Goal: Task Accomplishment & Management: Complete application form

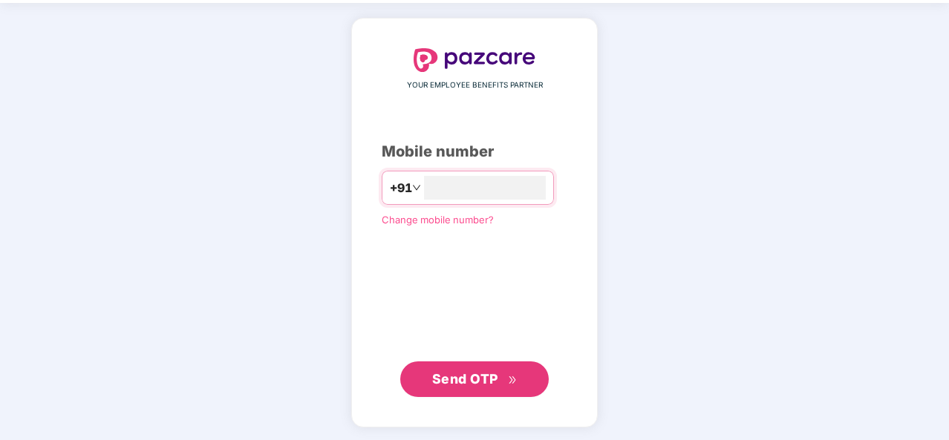
type input "**********"
click at [479, 377] on span "Send OTP" at bounding box center [465, 379] width 66 height 16
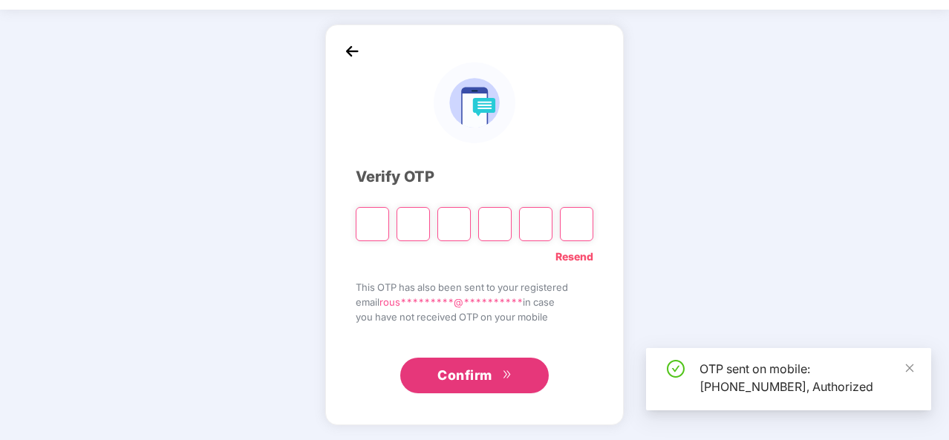
scroll to position [43, 0]
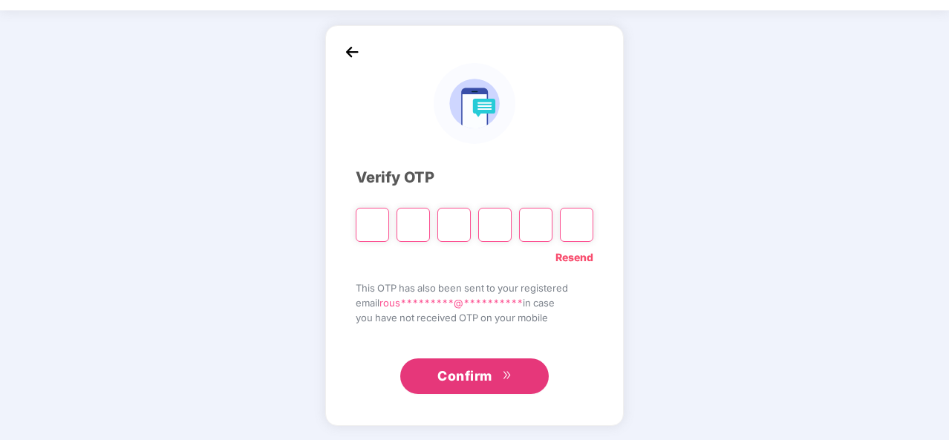
type input "*"
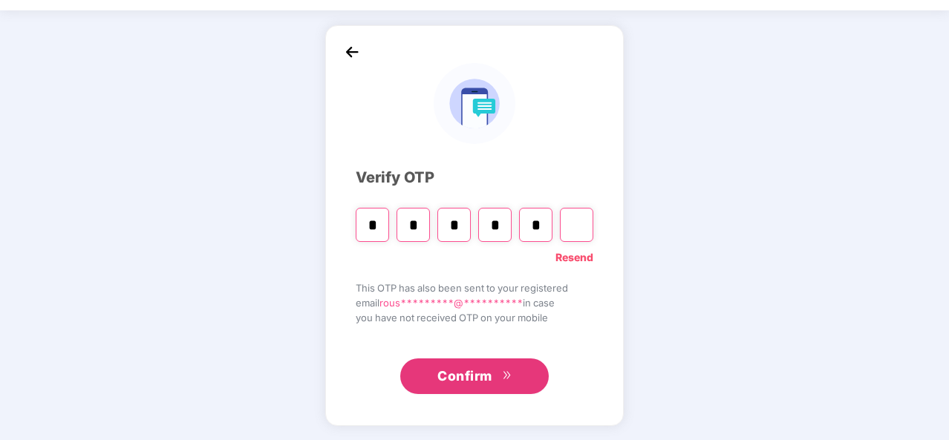
type input "*"
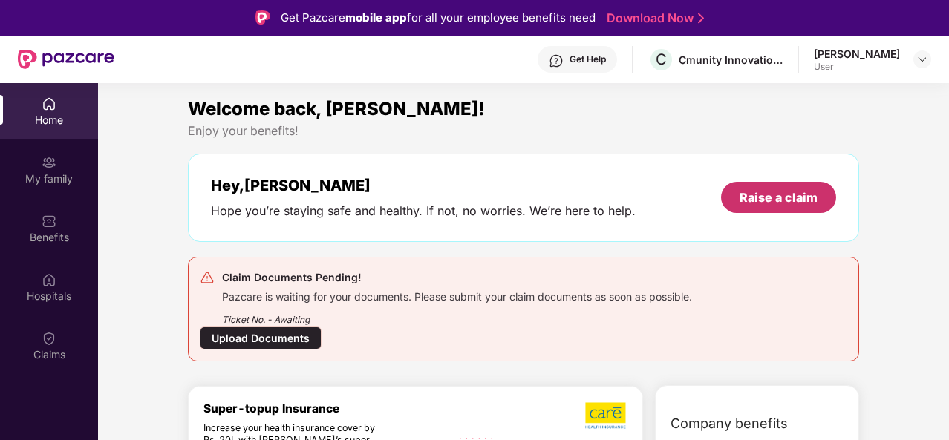
click at [798, 187] on div "Raise a claim" at bounding box center [778, 197] width 115 height 31
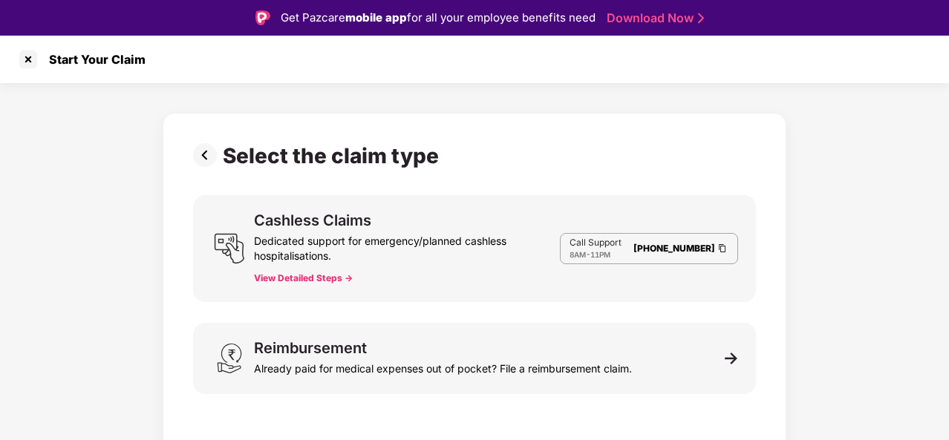
scroll to position [36, 0]
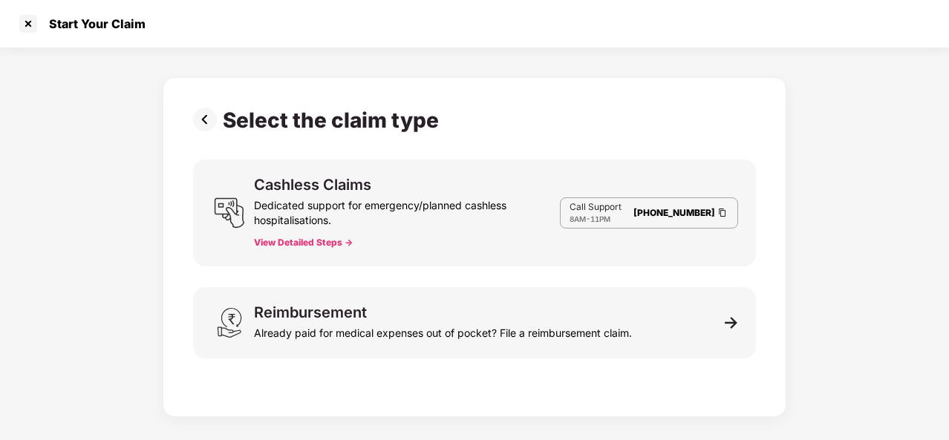
click at [366, 322] on div "Already paid for medical expenses out of pocket? File a reimbursement claim." at bounding box center [443, 330] width 378 height 21
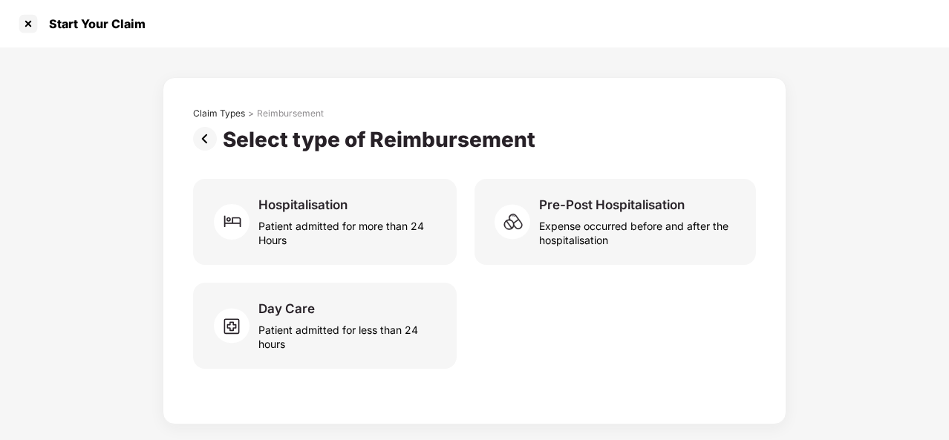
click at [596, 197] on div "Pre-Post Hospitalisation" at bounding box center [612, 205] width 146 height 16
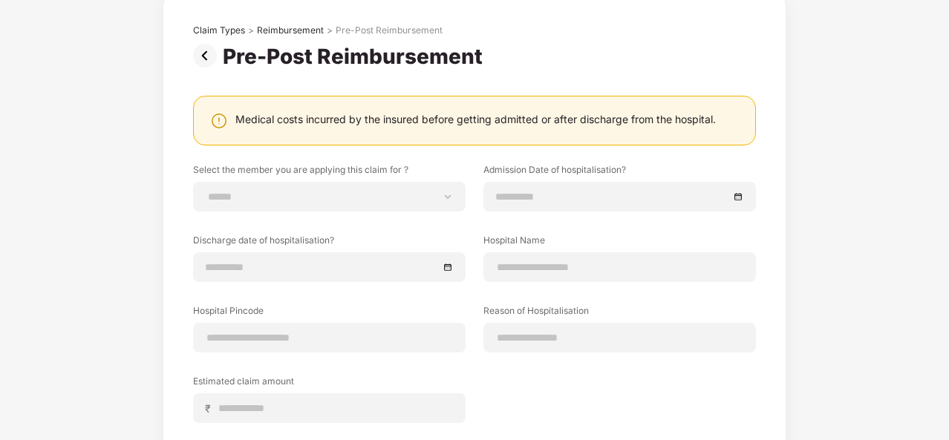
scroll to position [100, 0]
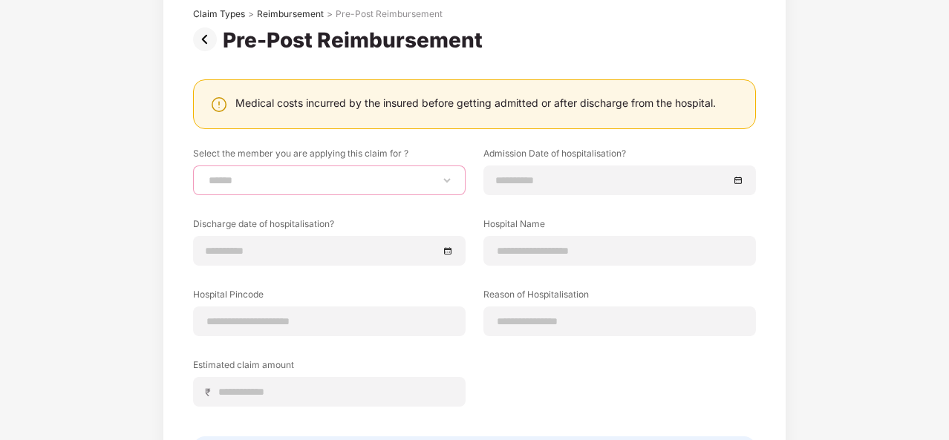
click at [302, 178] on select "**********" at bounding box center [329, 181] width 247 height 12
select select "**********"
click at [206, 175] on select "**********" at bounding box center [329, 181] width 247 height 12
click at [553, 172] on input at bounding box center [612, 180] width 234 height 16
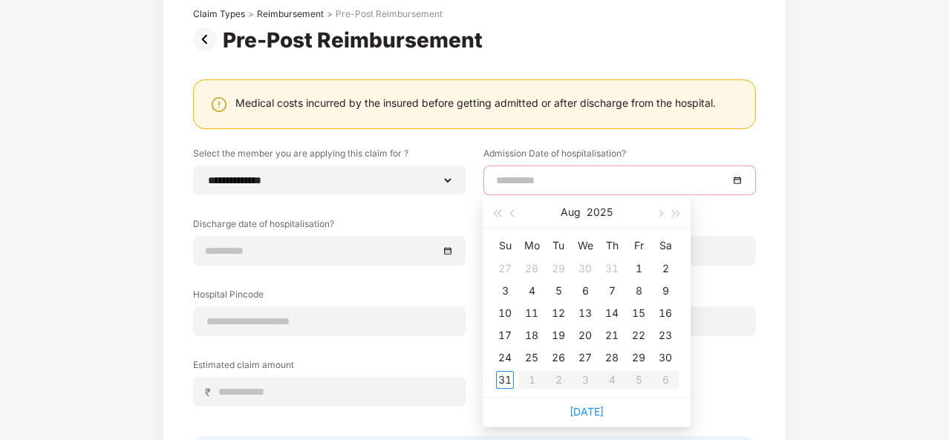
type input "**********"
click at [639, 336] on div "22" at bounding box center [639, 336] width 18 height 18
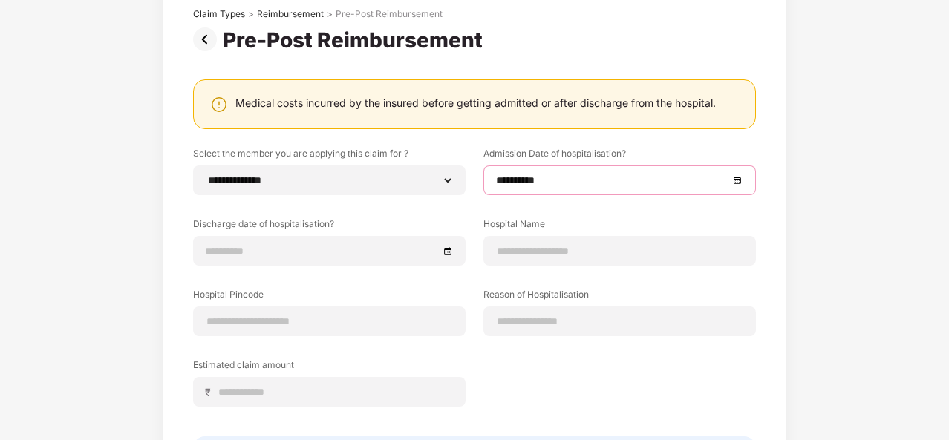
click at [235, 246] on input at bounding box center [322, 251] width 234 height 16
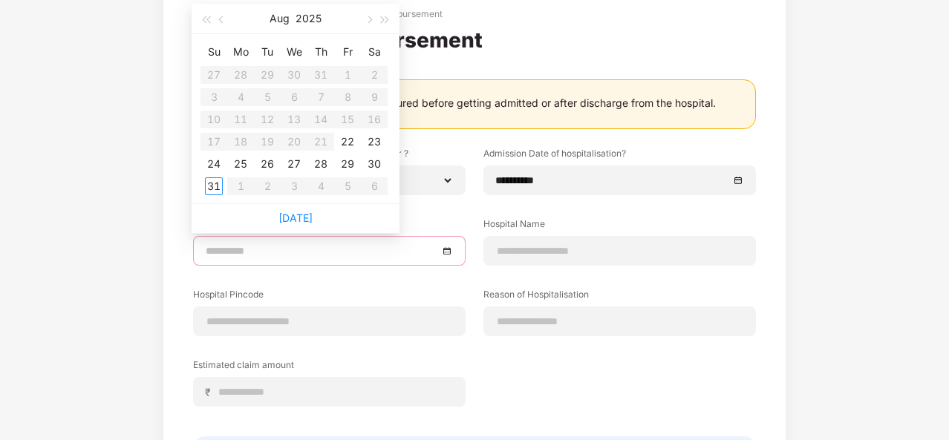
type input "**********"
click at [214, 164] on div "24" at bounding box center [214, 164] width 18 height 18
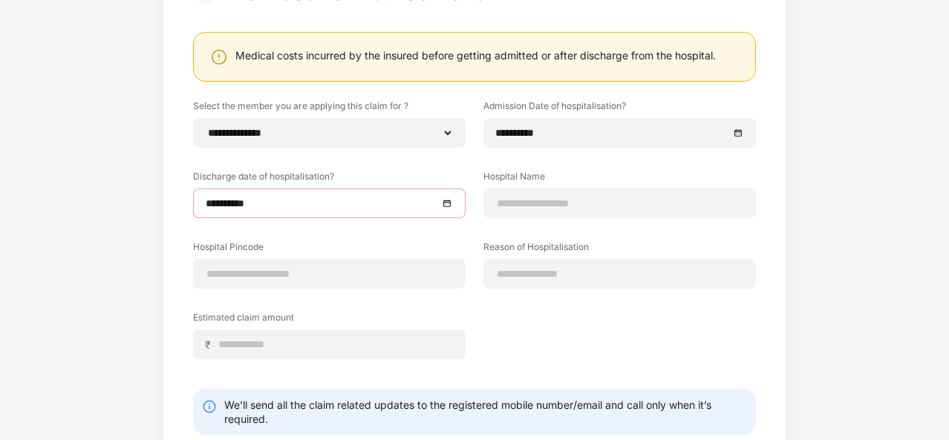
scroll to position [150, 0]
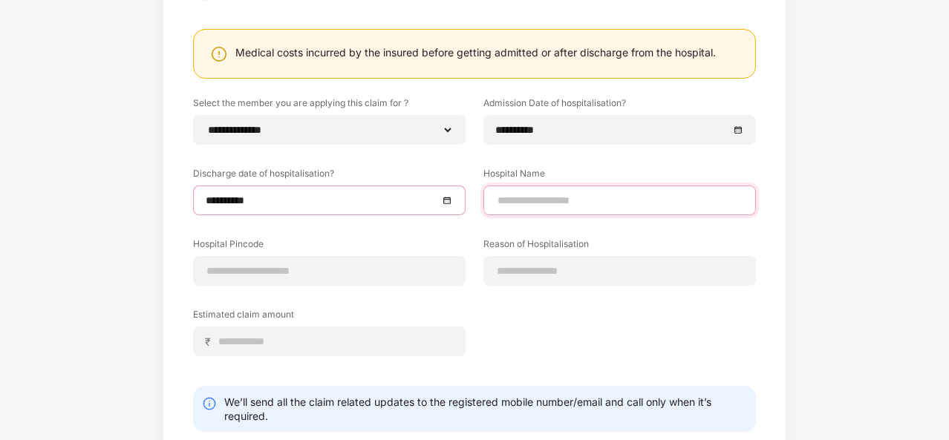
click at [509, 198] on input at bounding box center [619, 201] width 247 height 16
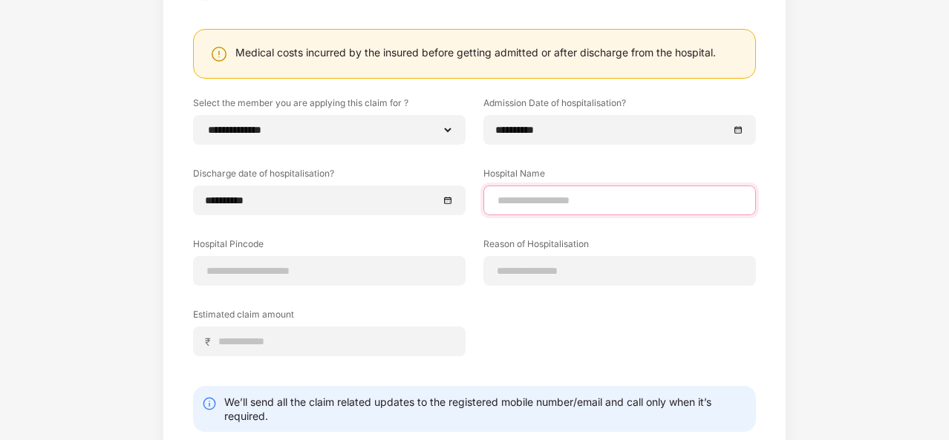
type input "**********"
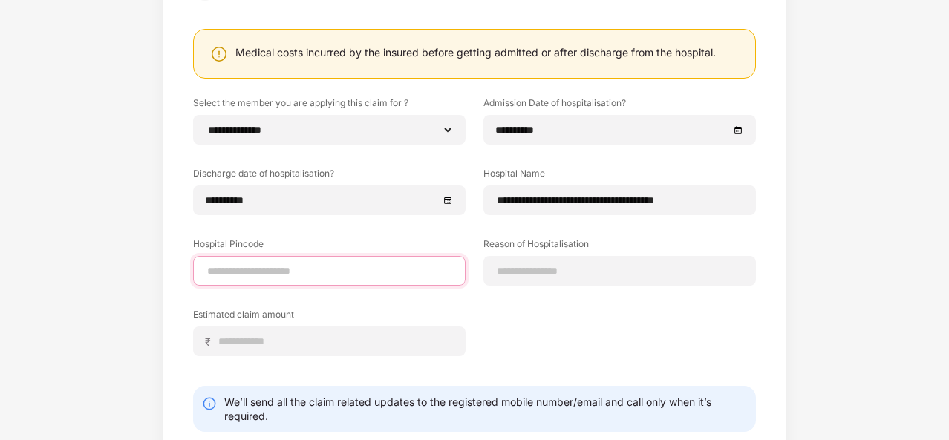
click at [296, 272] on input at bounding box center [329, 272] width 247 height 16
type input "******"
select select "*****"
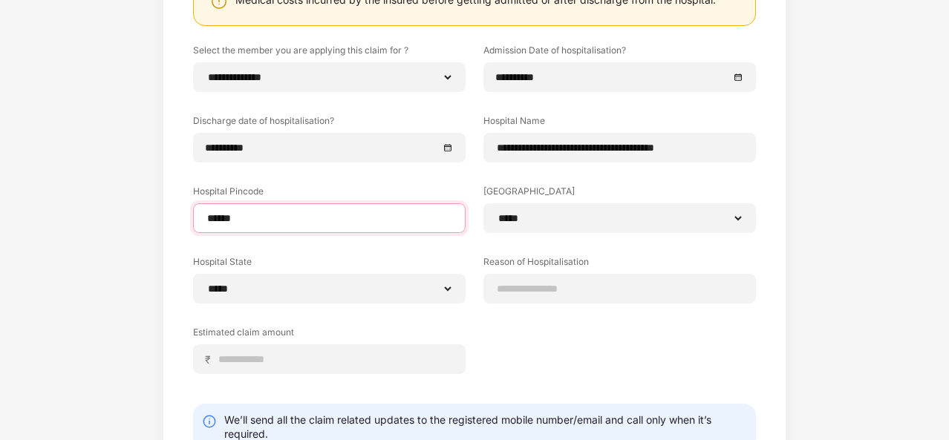
scroll to position [204, 0]
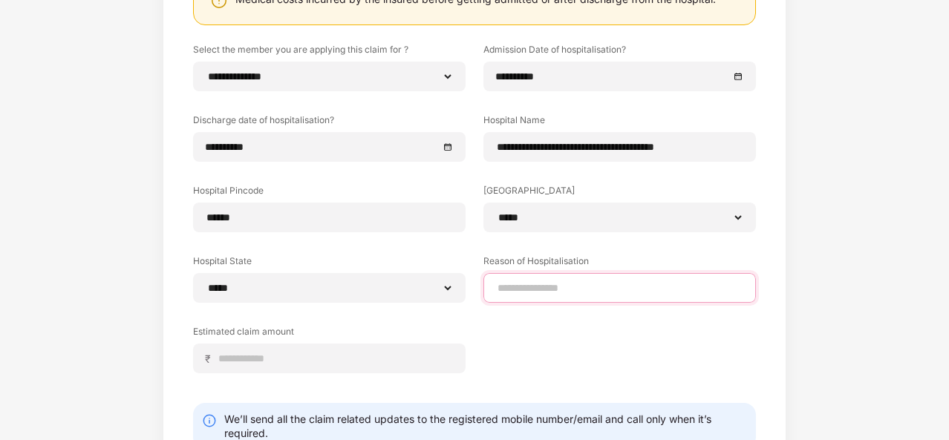
click at [536, 291] on input at bounding box center [619, 289] width 247 height 16
type input "**********"
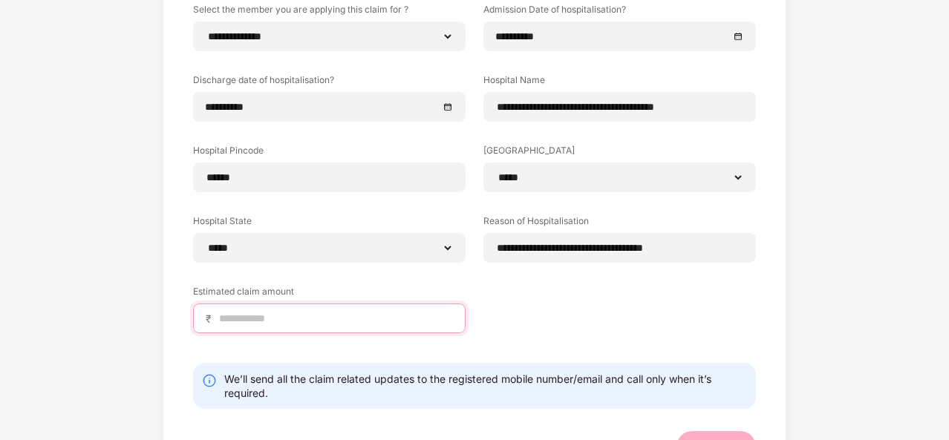
click at [354, 316] on input at bounding box center [335, 319] width 235 height 16
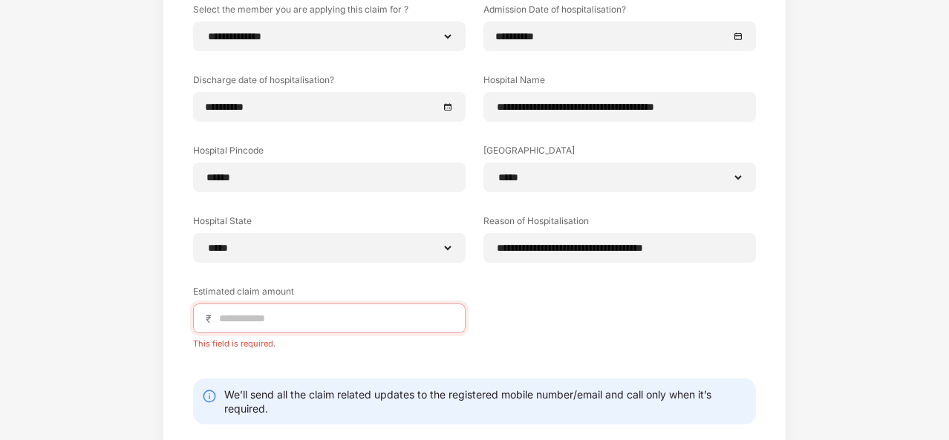
click at [368, 310] on div "₹" at bounding box center [329, 319] width 273 height 30
click at [261, 313] on input at bounding box center [335, 319] width 235 height 16
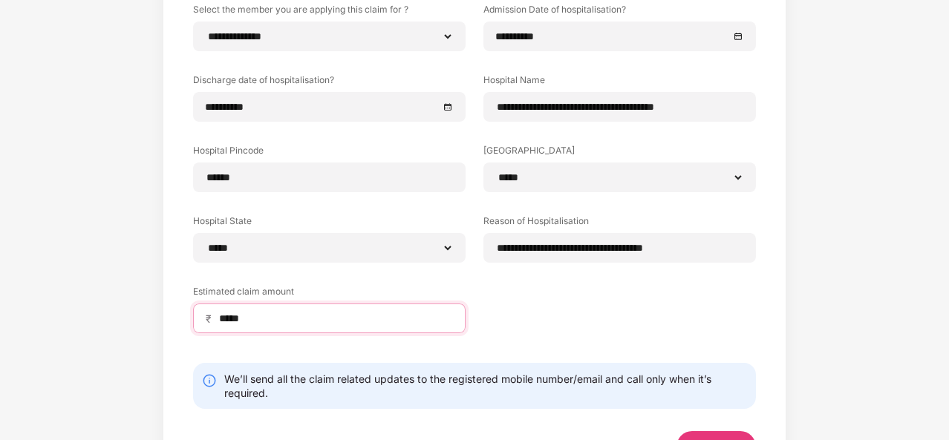
scroll to position [302, 0]
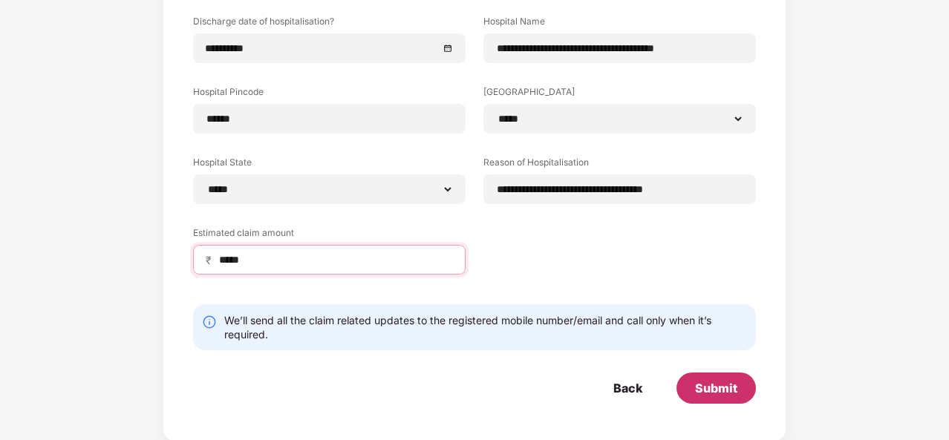
type input "*****"
click at [719, 375] on div "Submit" at bounding box center [716, 388] width 79 height 31
click at [721, 384] on div "Submit" at bounding box center [716, 388] width 42 height 16
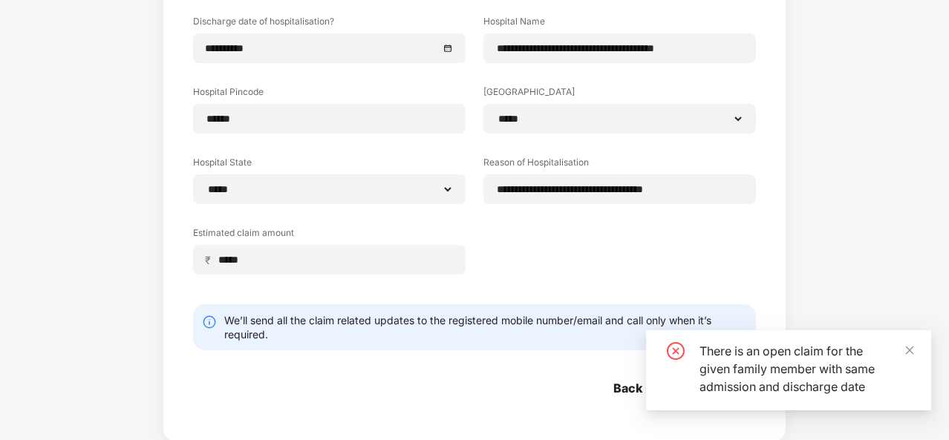
click at [616, 387] on div "Back" at bounding box center [628, 388] width 29 height 16
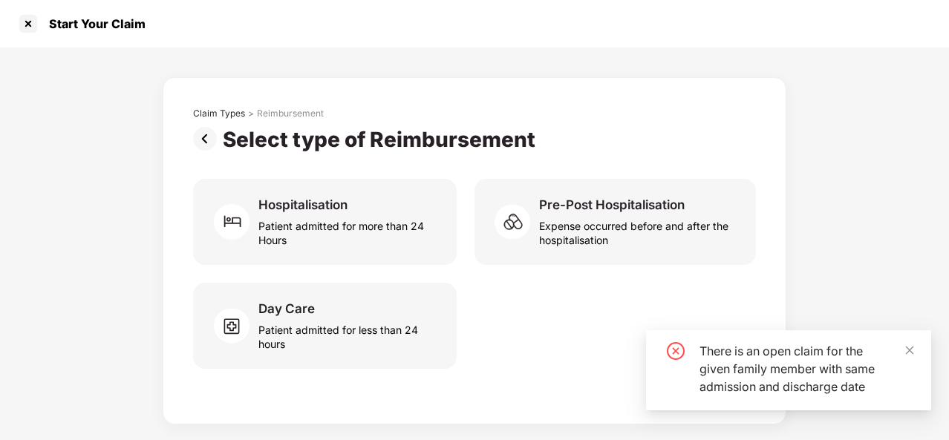
scroll to position [0, 0]
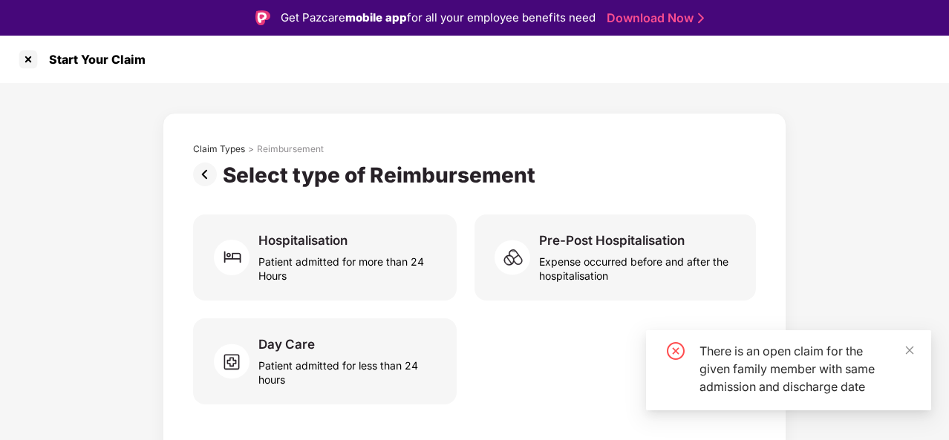
click at [27, 57] on div at bounding box center [28, 60] width 24 height 24
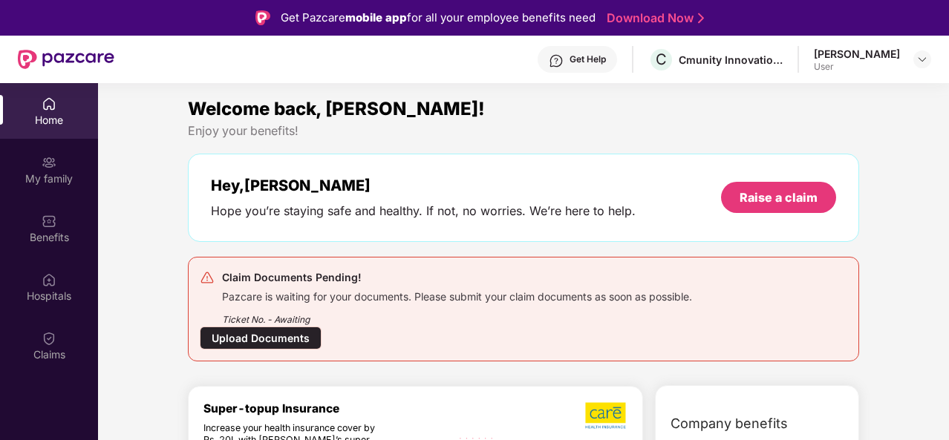
scroll to position [58, 0]
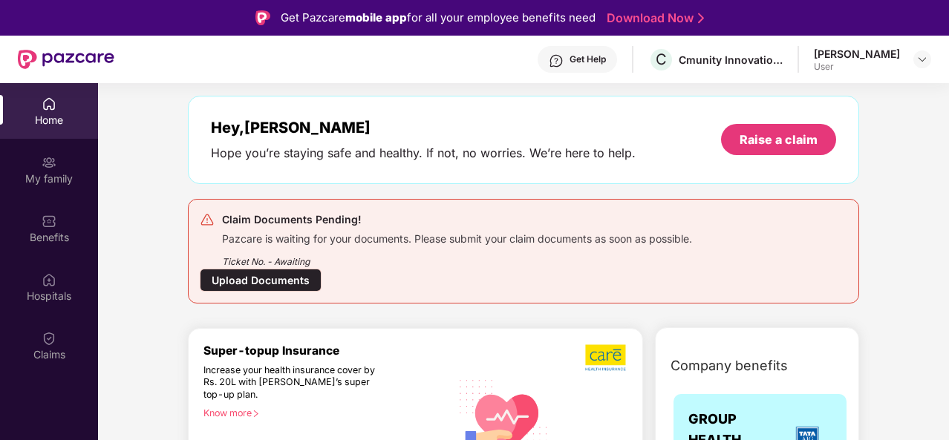
click at [293, 273] on div "Upload Documents" at bounding box center [261, 280] width 122 height 23
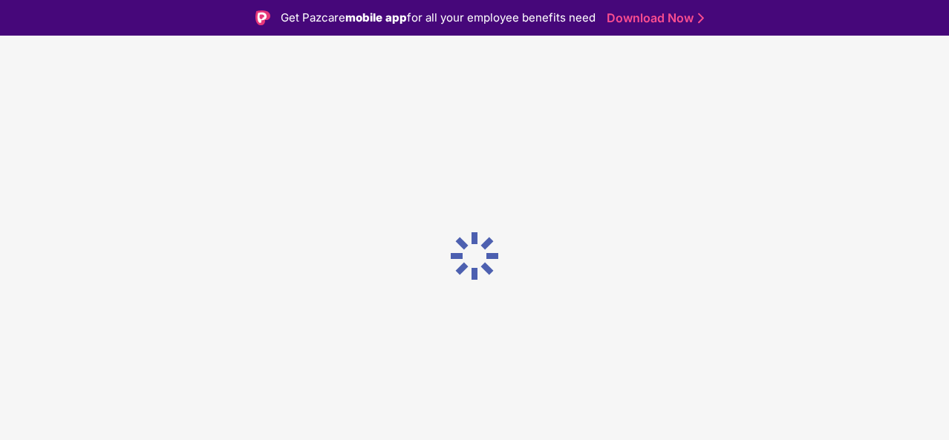
scroll to position [0, 0]
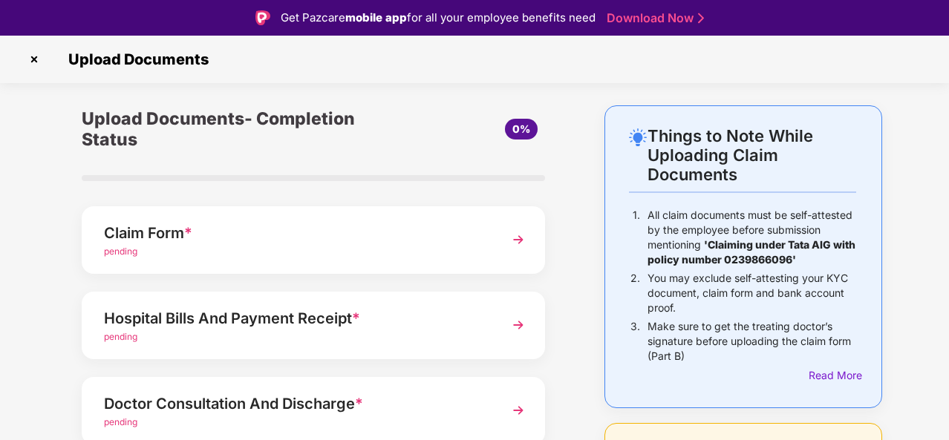
click at [139, 246] on div "pending" at bounding box center [296, 252] width 384 height 14
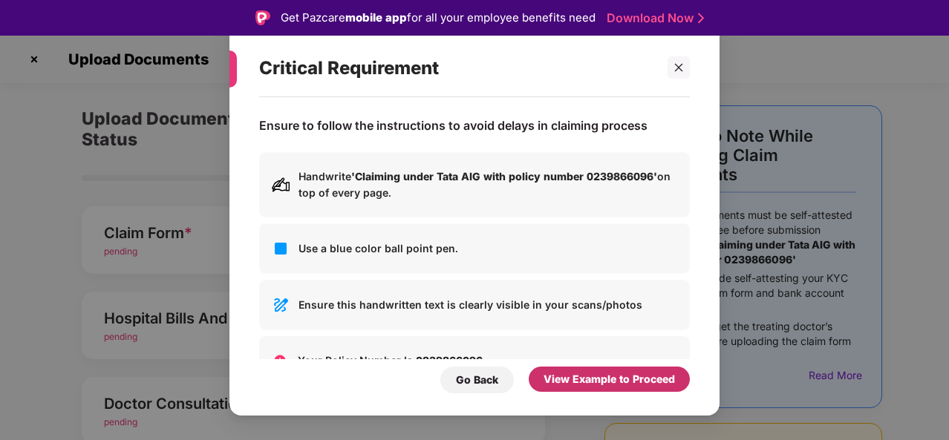
click at [611, 377] on div "View Example to Proceed" at bounding box center [609, 379] width 131 height 16
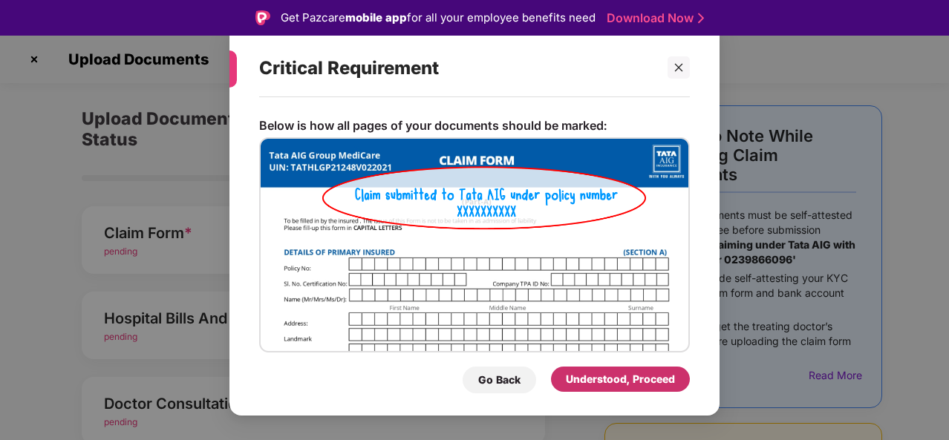
click at [611, 377] on div "Understood, Proceed" at bounding box center [620, 379] width 109 height 16
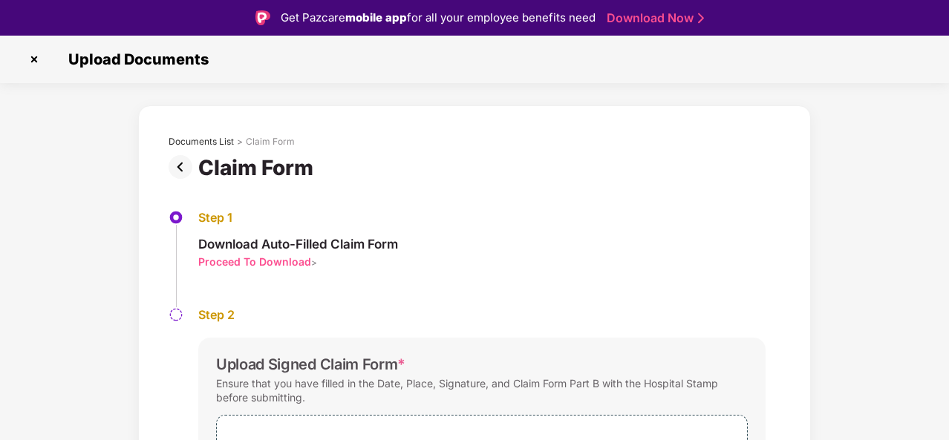
scroll to position [132, 0]
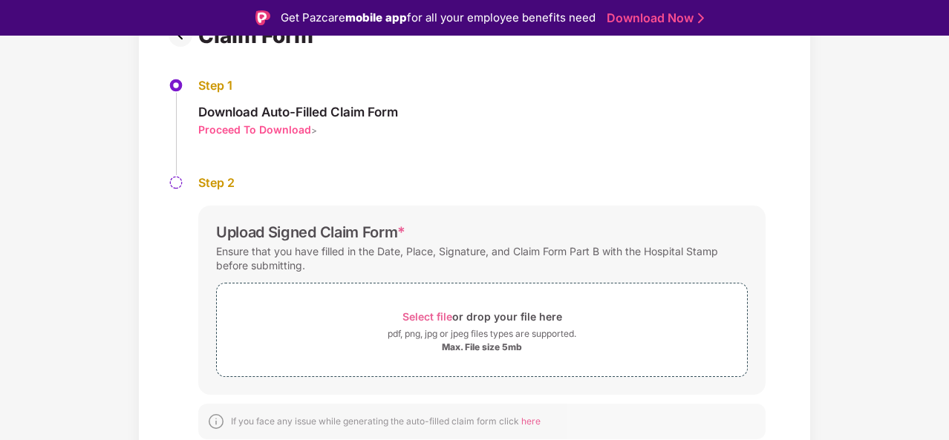
click at [422, 314] on span "Select file" at bounding box center [428, 316] width 50 height 13
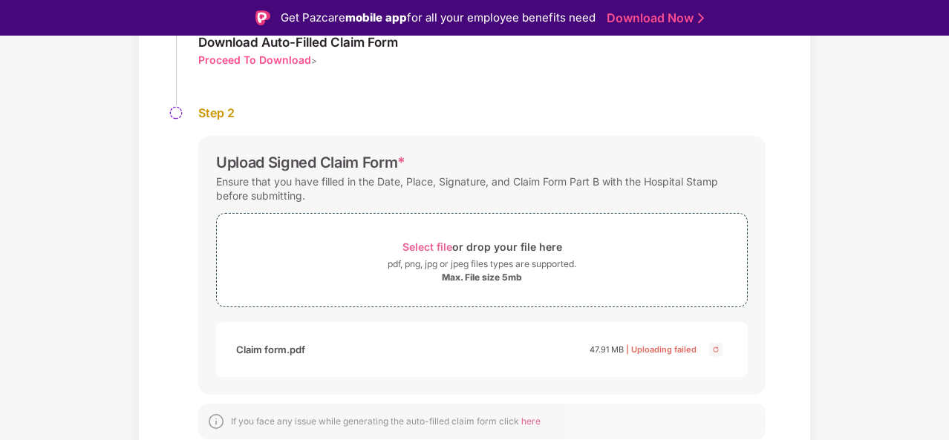
scroll to position [36, 0]
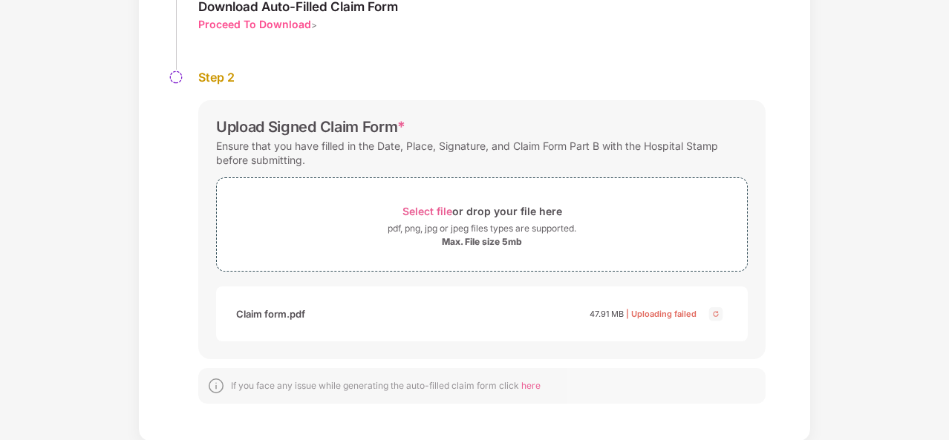
click at [282, 314] on div "Claim form.pdf" at bounding box center [270, 314] width 69 height 25
click at [715, 310] on img at bounding box center [716, 314] width 18 height 18
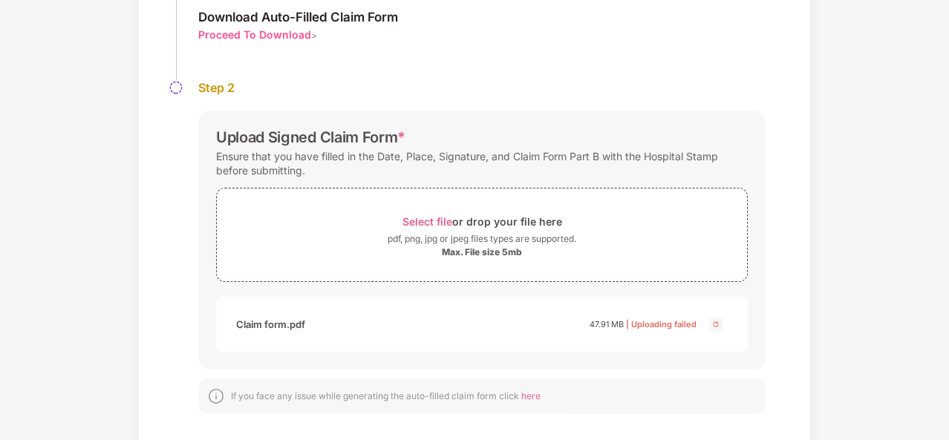
scroll to position [202, 0]
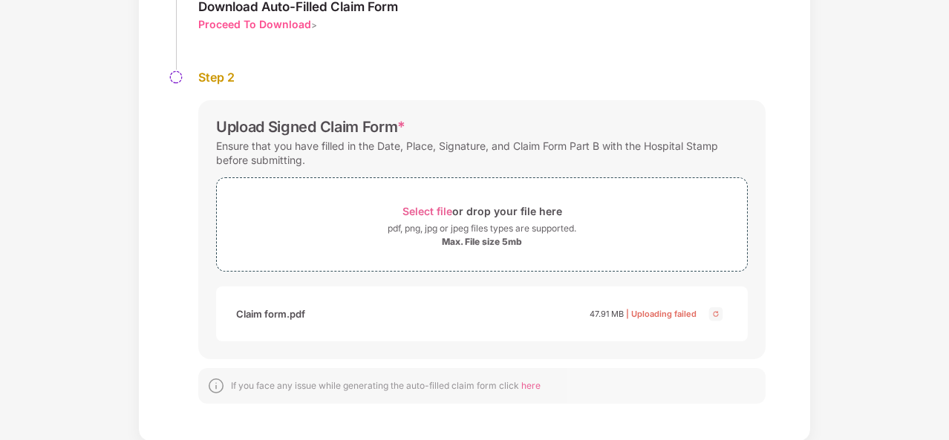
click at [419, 209] on span "Select file" at bounding box center [428, 211] width 50 height 13
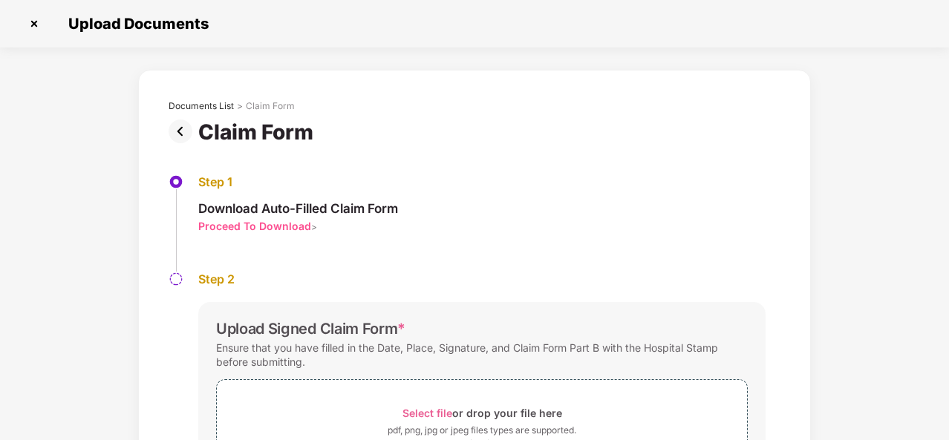
click at [21, 13] on div "Upload Documents" at bounding box center [474, 24] width 949 height 48
click at [36, 22] on img at bounding box center [34, 24] width 24 height 24
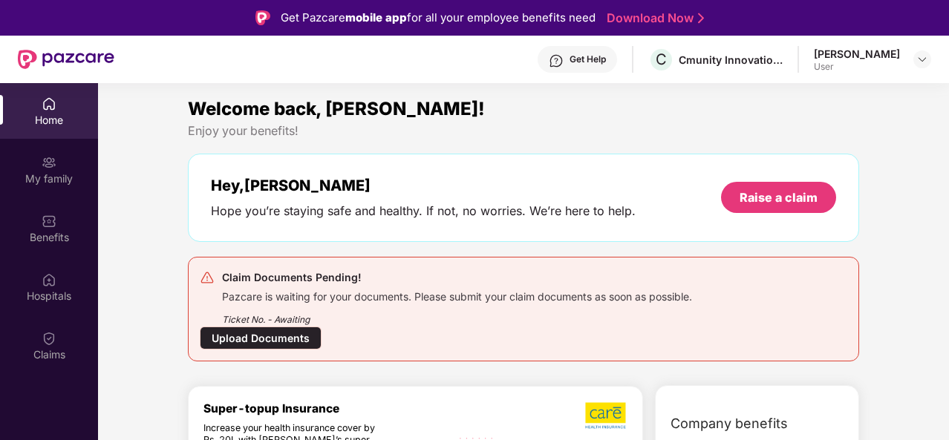
click at [286, 336] on div "Upload Documents" at bounding box center [261, 338] width 122 height 23
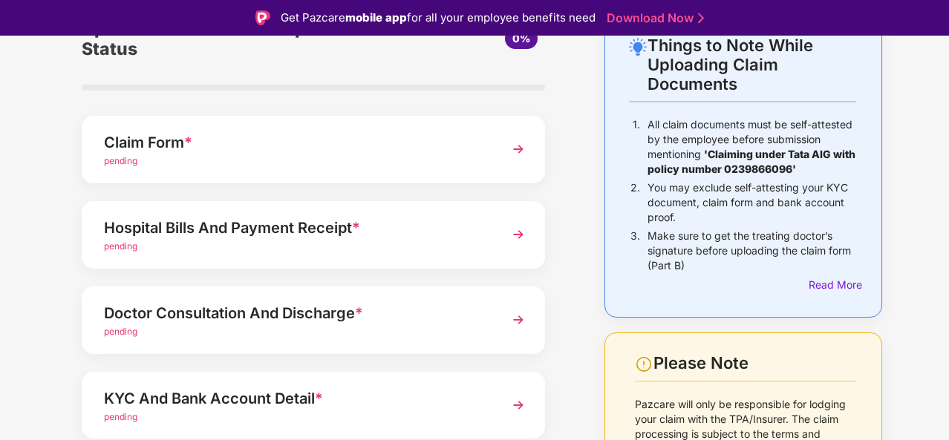
scroll to position [91, 0]
click at [515, 234] on img at bounding box center [518, 234] width 27 height 27
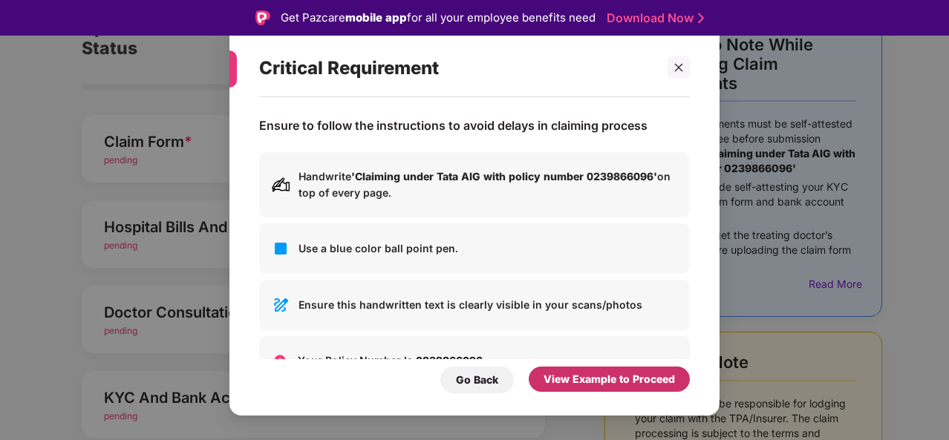
click at [606, 385] on div "View Example to Proceed" at bounding box center [609, 379] width 131 height 16
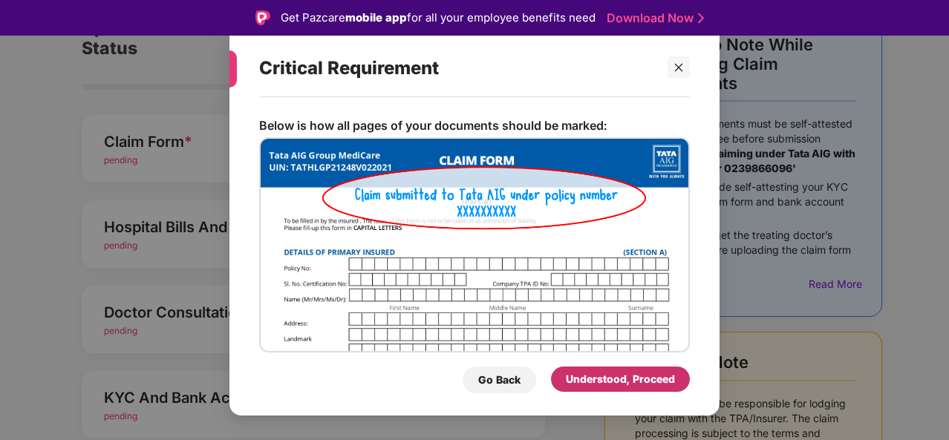
click at [606, 385] on div "Understood, Proceed" at bounding box center [620, 379] width 109 height 16
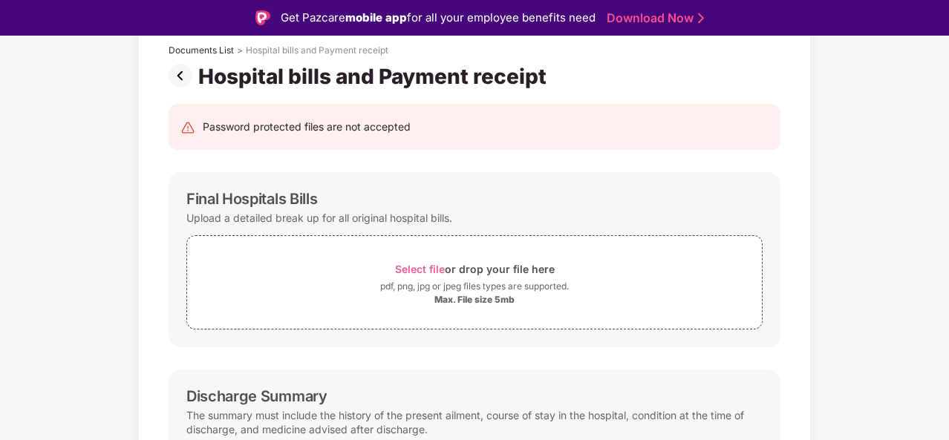
click at [411, 263] on span "Select file" at bounding box center [420, 269] width 50 height 13
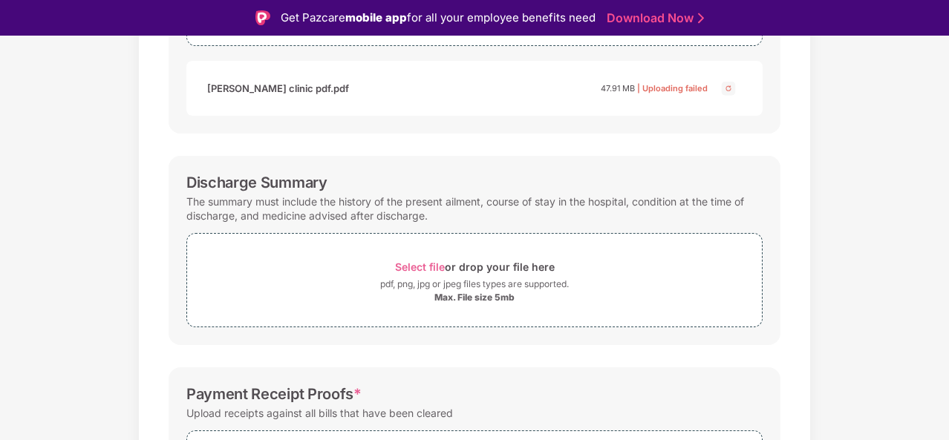
scroll to position [530, 0]
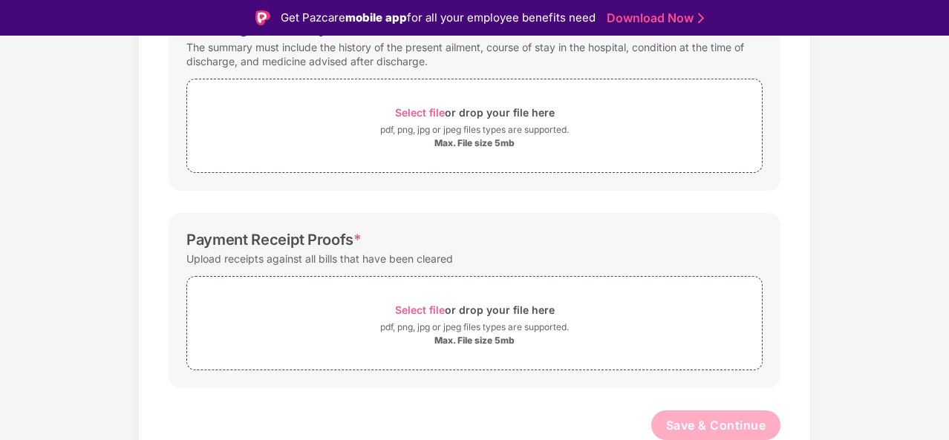
click at [413, 112] on span "Select file" at bounding box center [420, 112] width 50 height 13
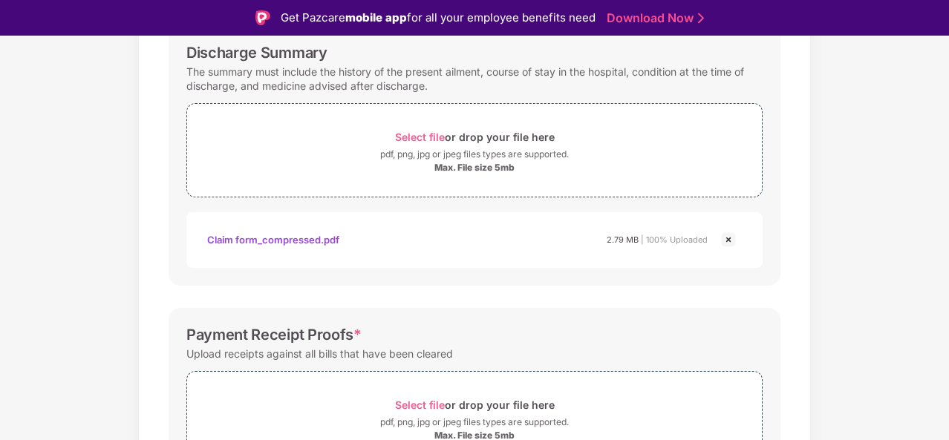
scroll to position [600, 0]
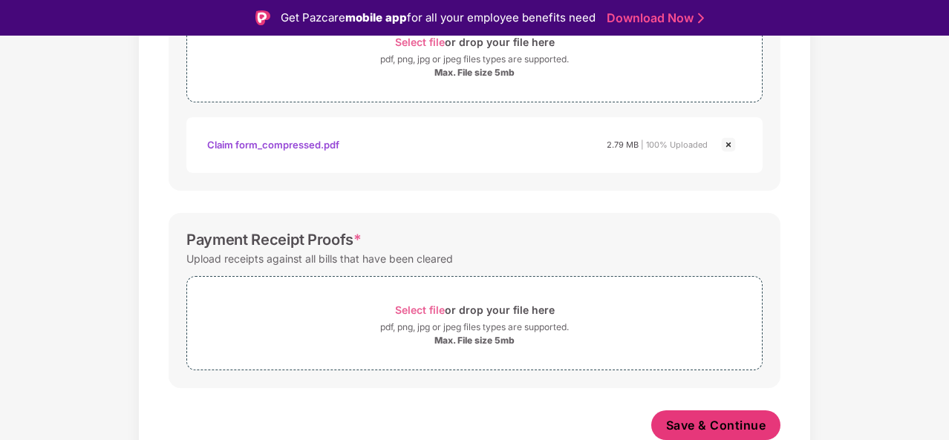
click at [715, 424] on span "Save & Continue" at bounding box center [716, 425] width 100 height 16
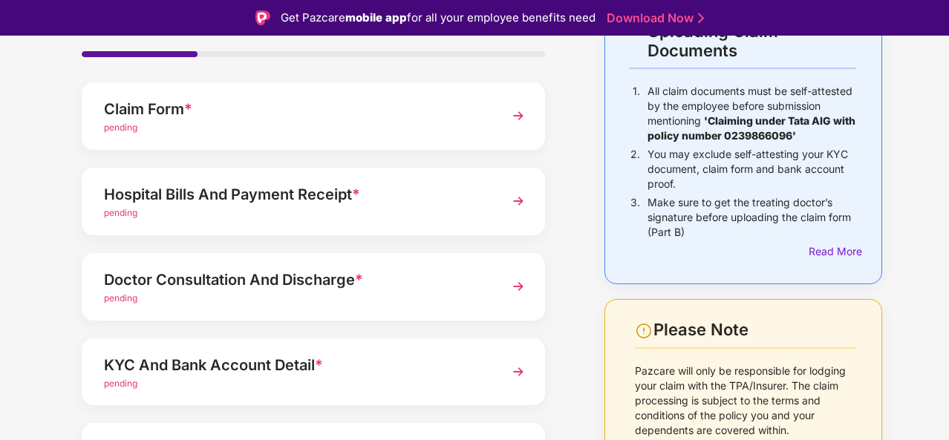
scroll to position [126, 0]
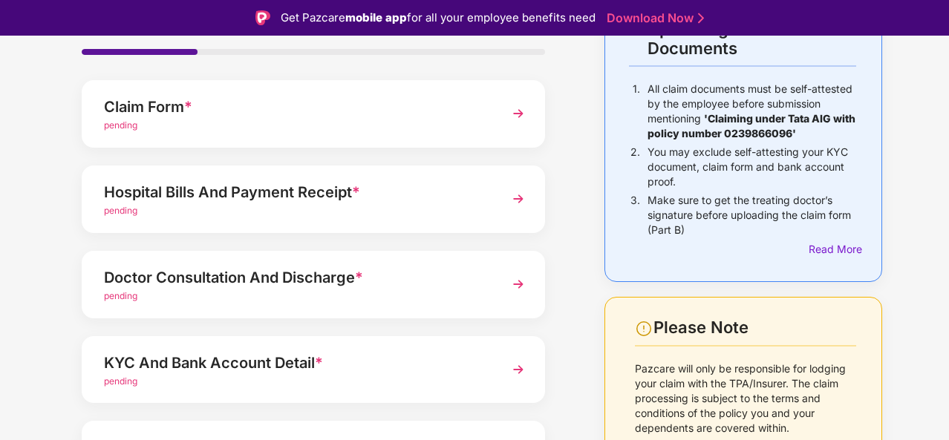
click at [517, 201] on img at bounding box center [518, 199] width 27 height 27
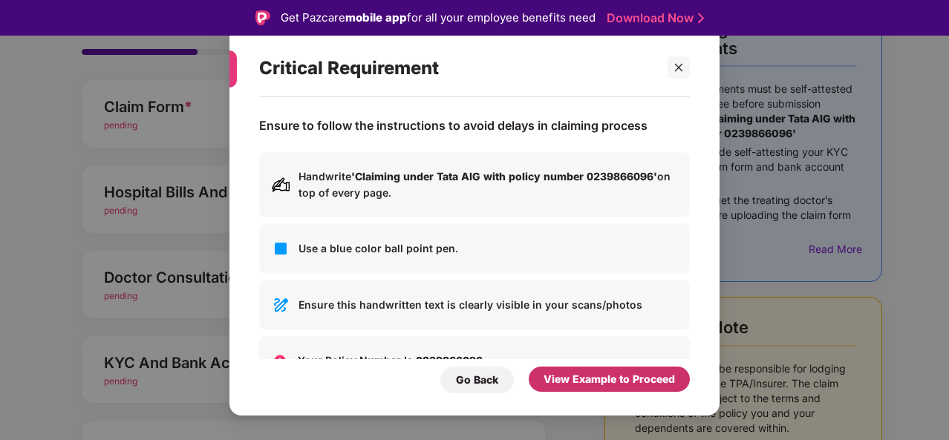
click at [599, 381] on div "View Example to Proceed" at bounding box center [609, 379] width 131 height 16
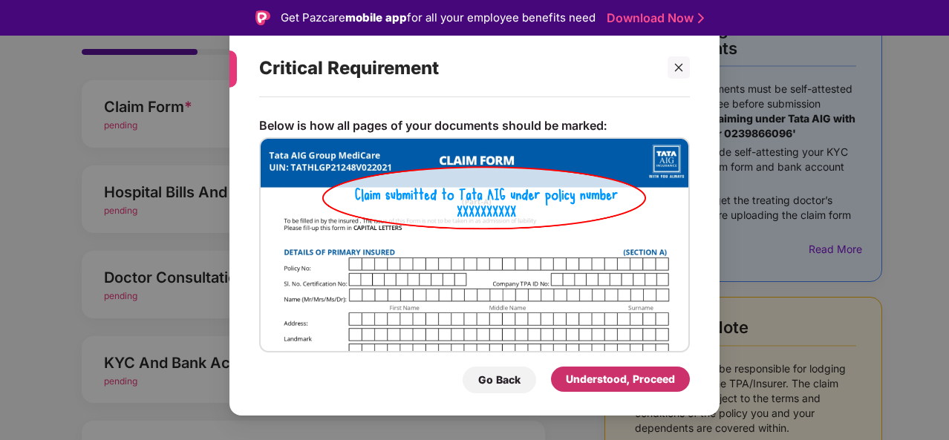
click at [599, 381] on div "Understood, Proceed" at bounding box center [620, 379] width 109 height 16
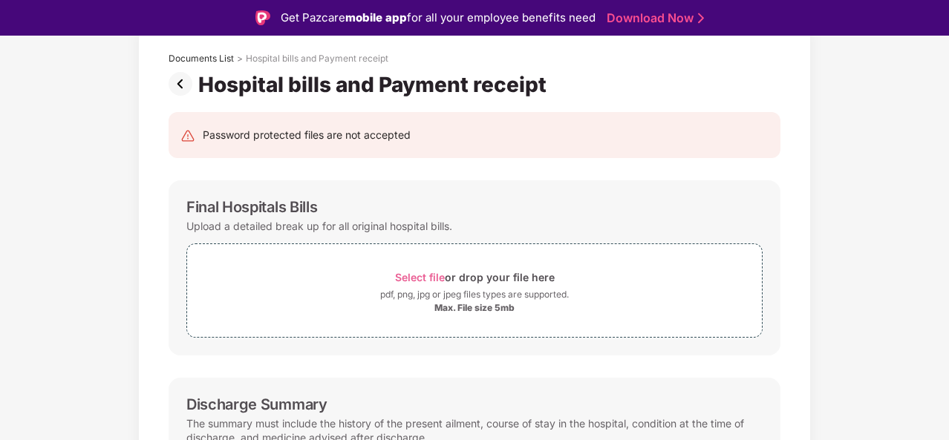
scroll to position [88, 0]
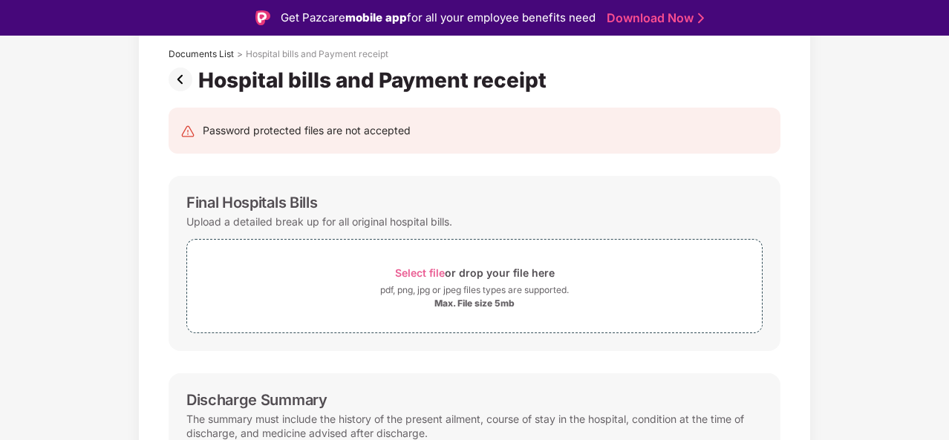
click at [412, 273] on span "Select file" at bounding box center [420, 273] width 50 height 13
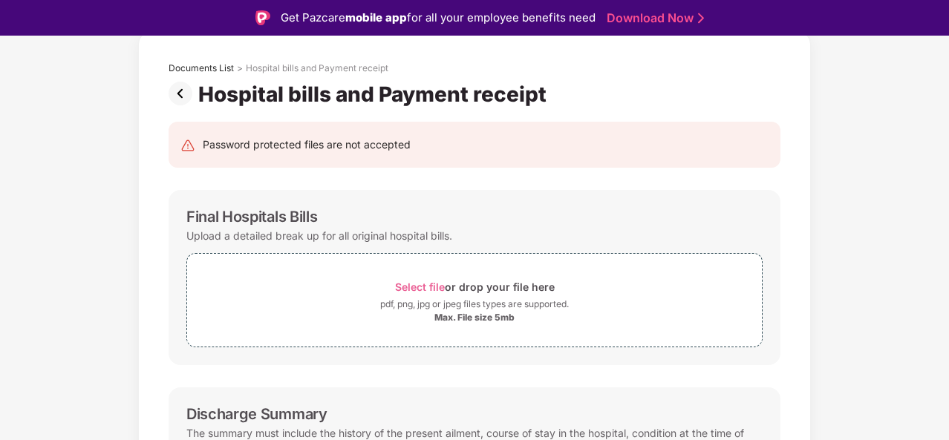
scroll to position [75, 0]
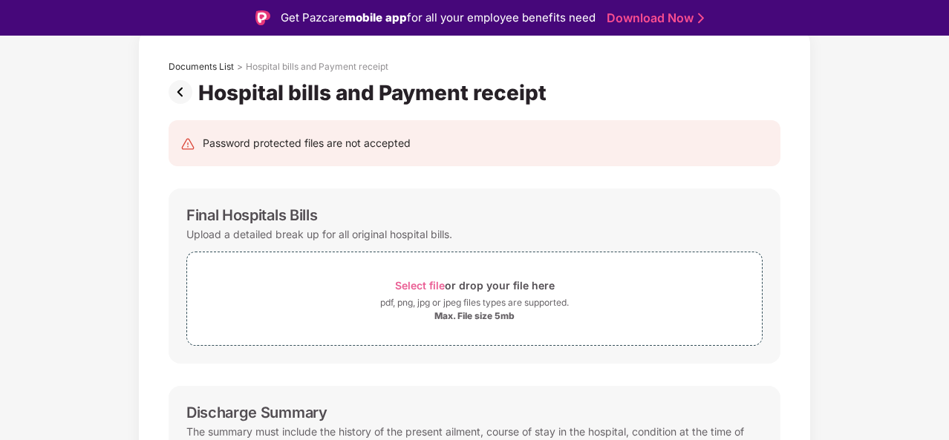
click at [426, 283] on span "Select file" at bounding box center [420, 285] width 50 height 13
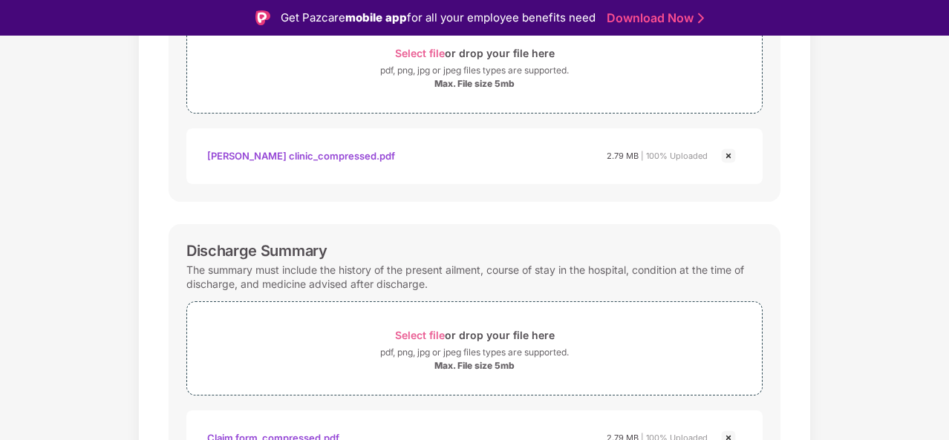
scroll to position [357, 0]
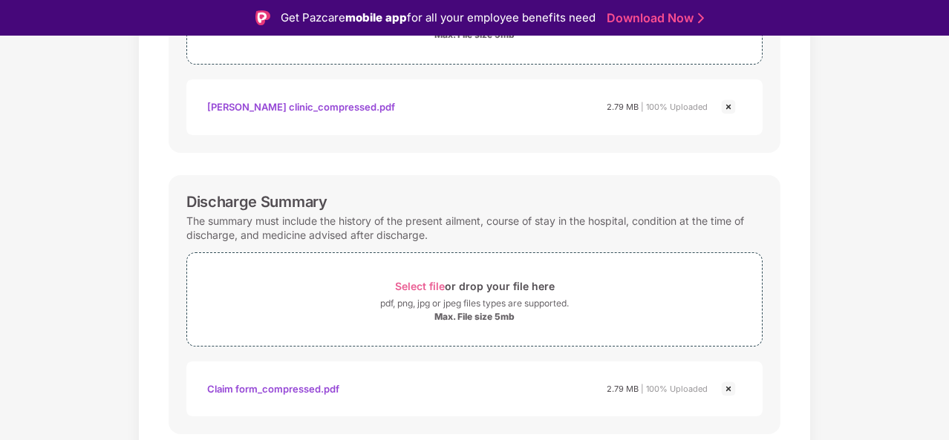
click at [438, 284] on span "Select file" at bounding box center [420, 286] width 50 height 13
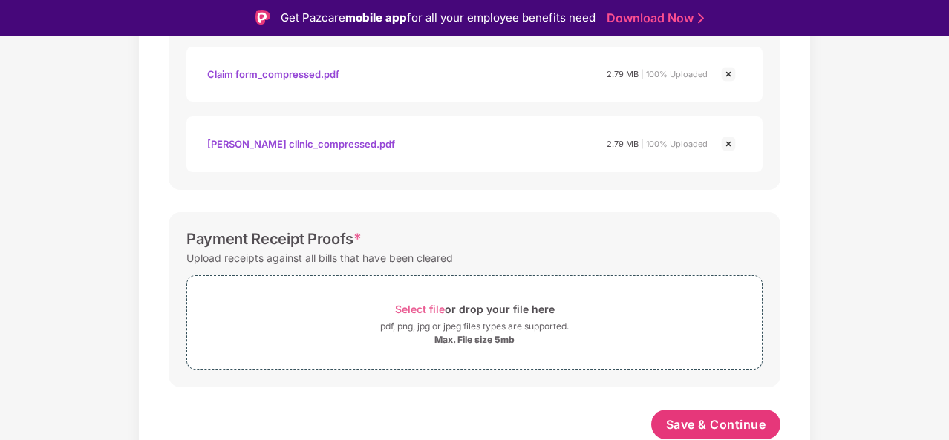
scroll to position [671, 0]
click at [698, 424] on span "Save & Continue" at bounding box center [716, 425] width 100 height 16
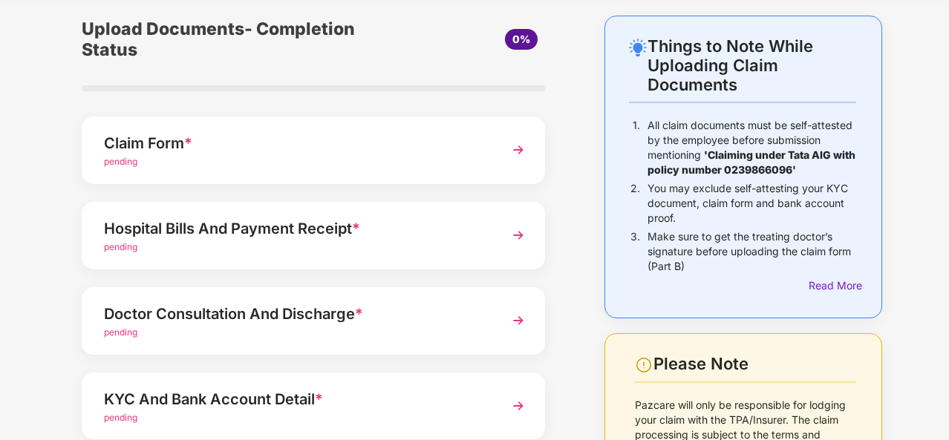
scroll to position [57, 0]
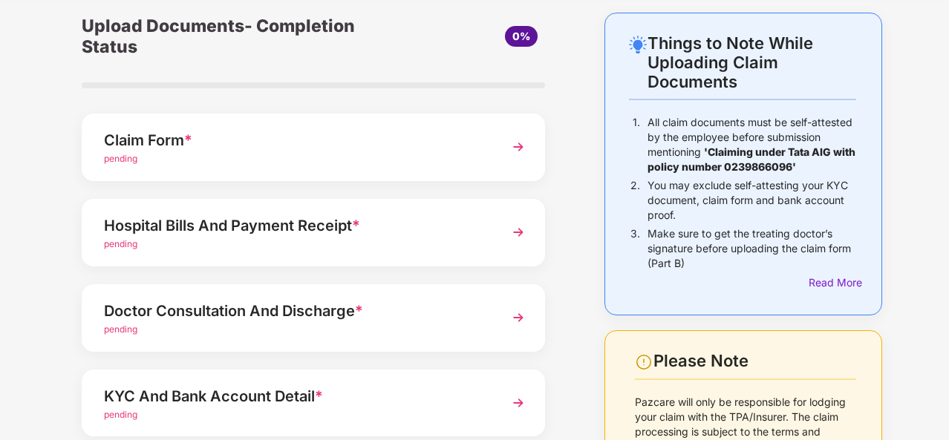
click at [420, 302] on div "Doctor Consultation And Discharge *" at bounding box center [296, 311] width 384 height 24
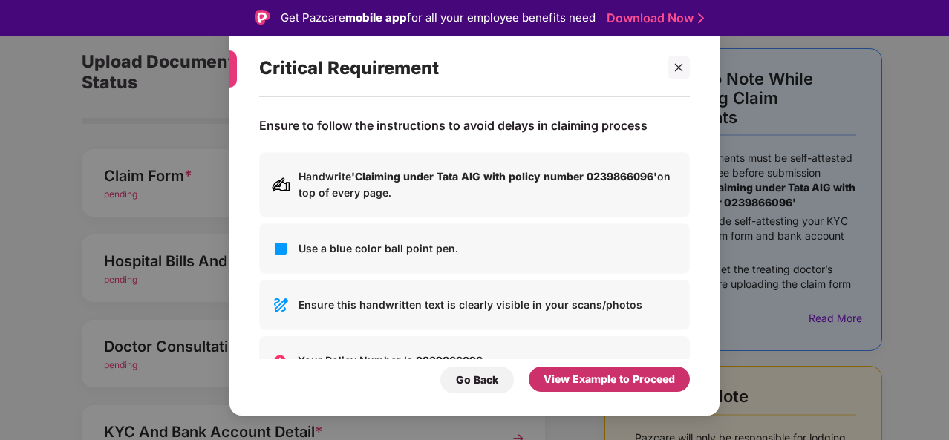
click at [591, 380] on div "View Example to Proceed" at bounding box center [609, 379] width 131 height 16
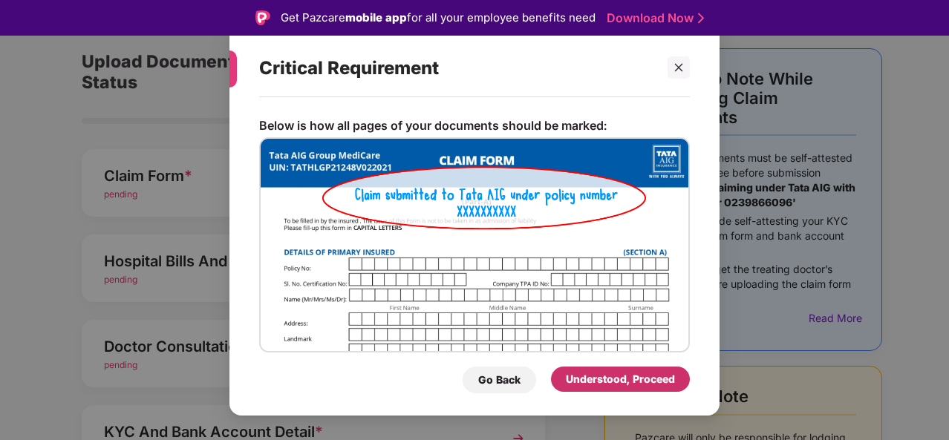
click at [591, 375] on div "Understood, Proceed" at bounding box center [620, 379] width 109 height 16
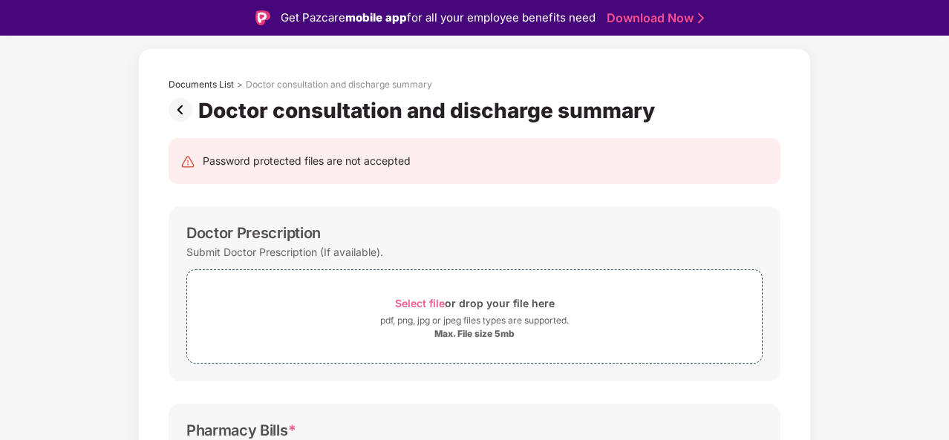
scroll to position [166, 0]
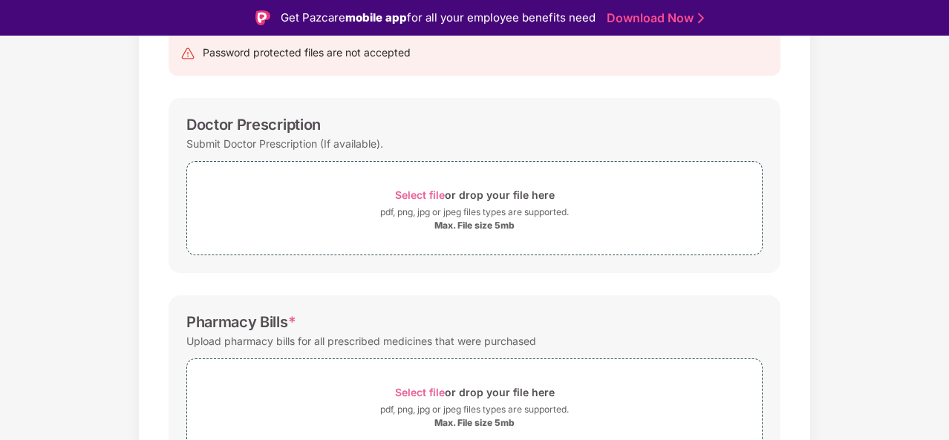
click at [417, 194] on span "Select file" at bounding box center [420, 195] width 50 height 13
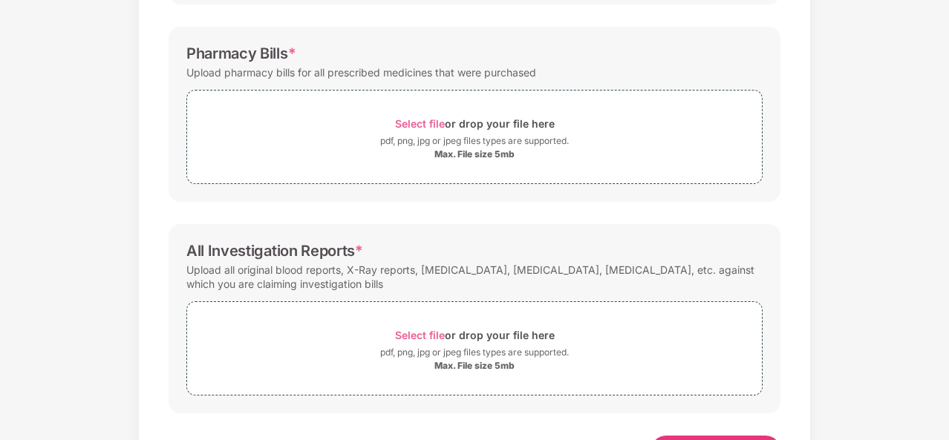
scroll to position [471, 0]
click at [406, 122] on span "Select file" at bounding box center [420, 122] width 50 height 13
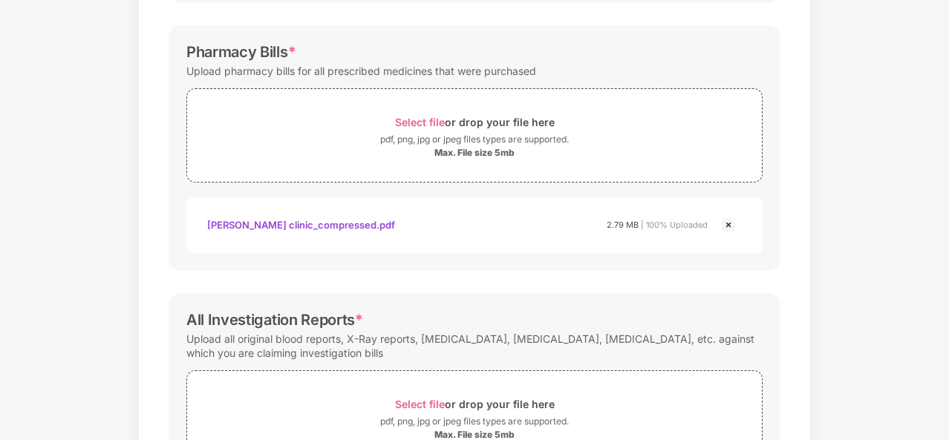
scroll to position [601, 0]
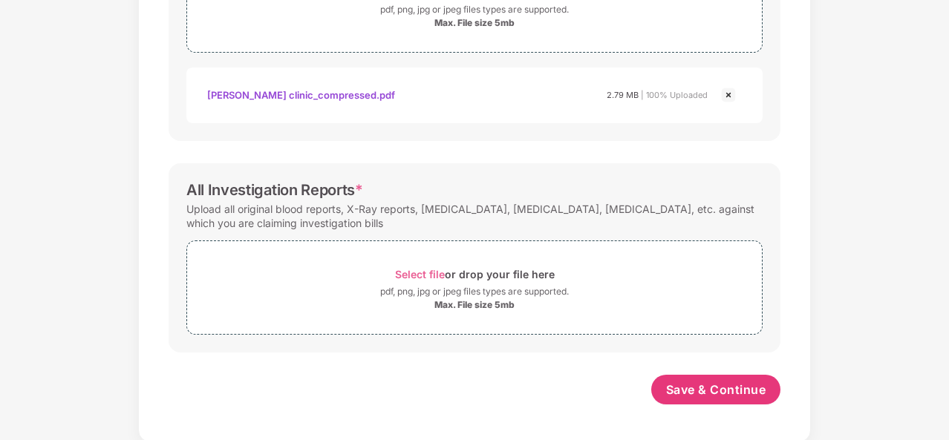
click at [421, 269] on span "Select file" at bounding box center [420, 274] width 50 height 13
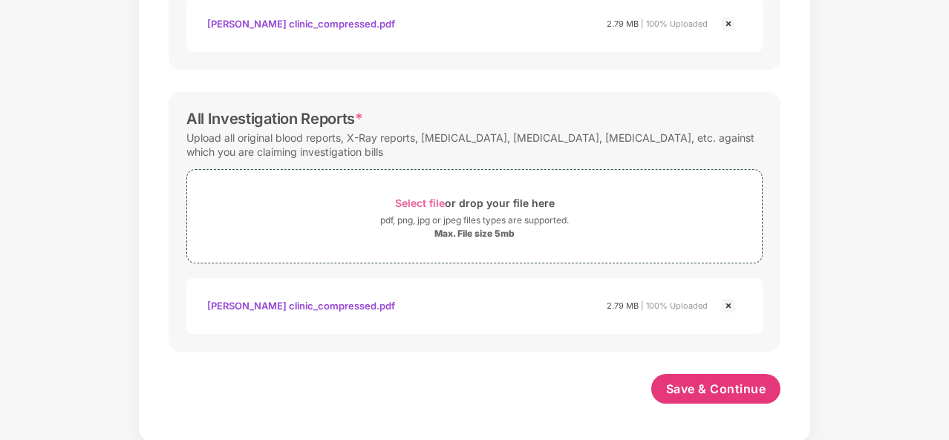
scroll to position [671, 0]
click at [692, 382] on span "Save & Continue" at bounding box center [716, 390] width 100 height 16
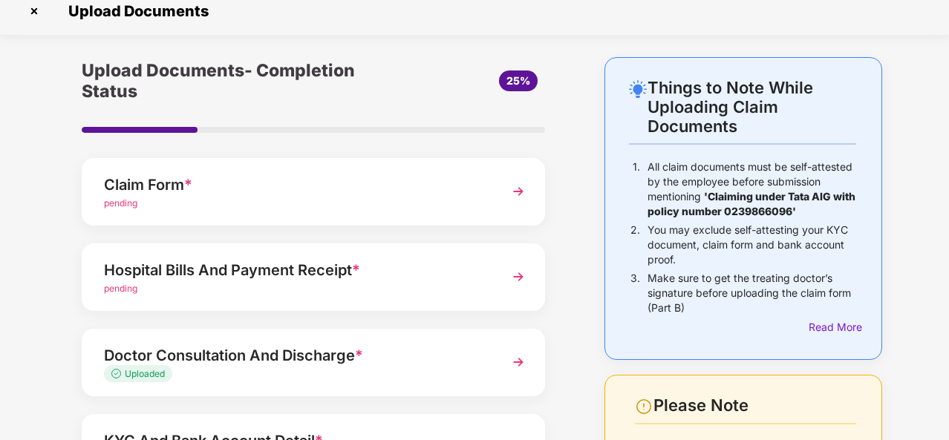
scroll to position [0, 0]
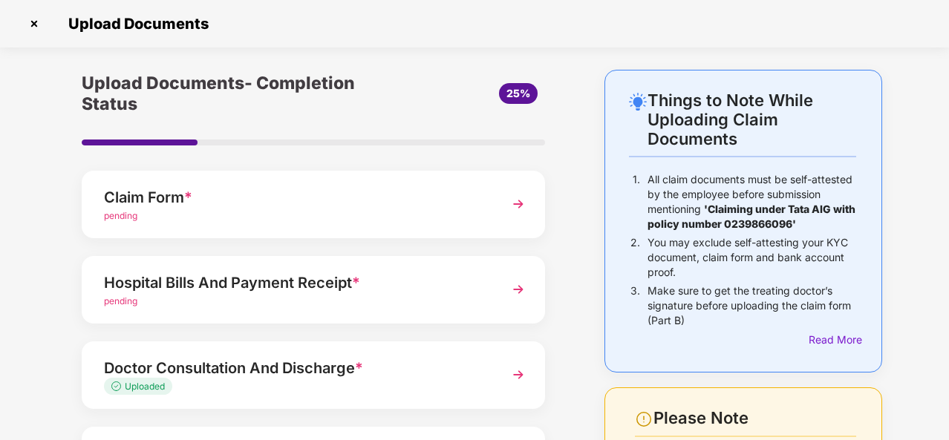
click at [520, 204] on img at bounding box center [518, 204] width 27 height 27
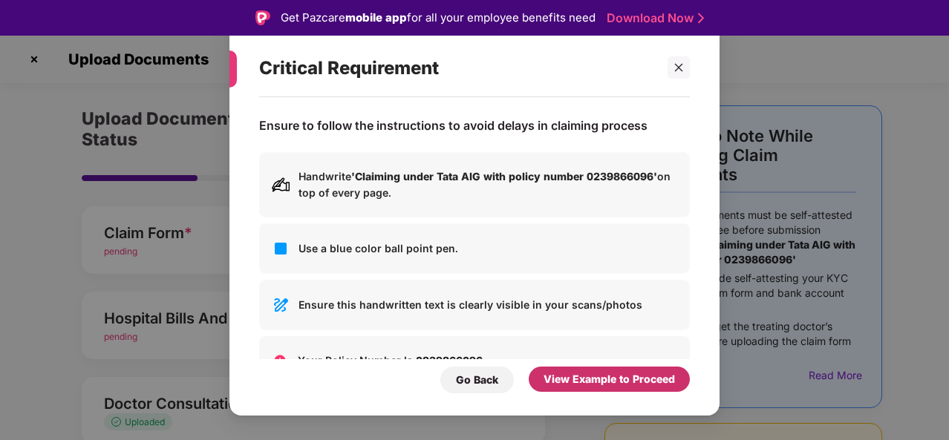
click at [639, 383] on div "View Example to Proceed" at bounding box center [609, 379] width 131 height 16
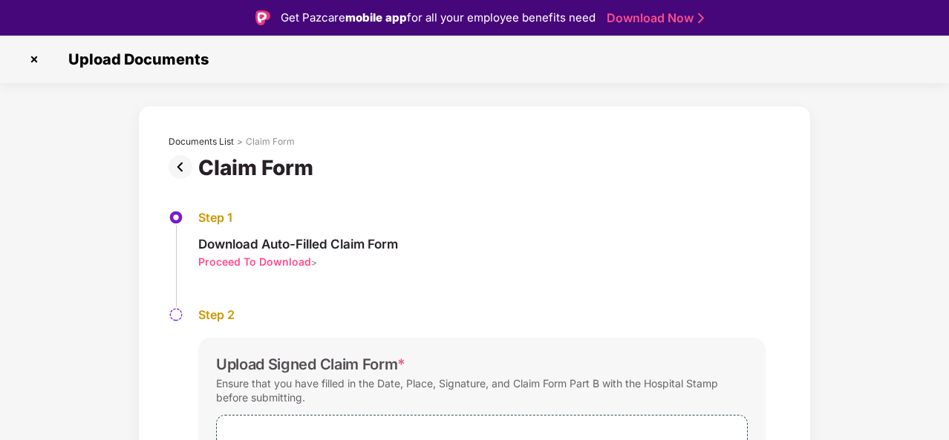
scroll to position [132, 0]
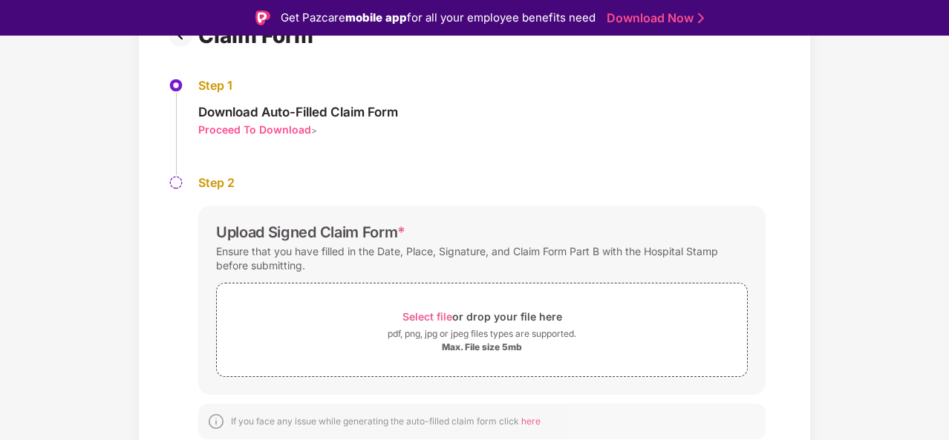
click at [409, 320] on div "Select file or drop your file here" at bounding box center [483, 317] width 160 height 20
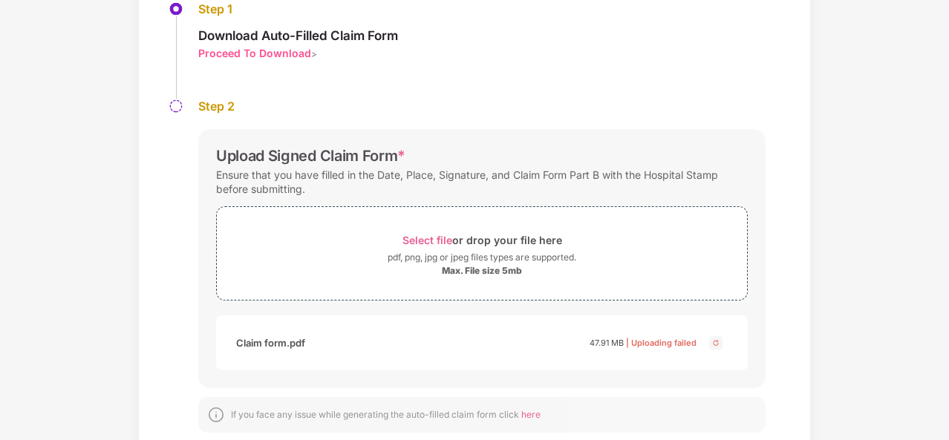
scroll to position [202, 0]
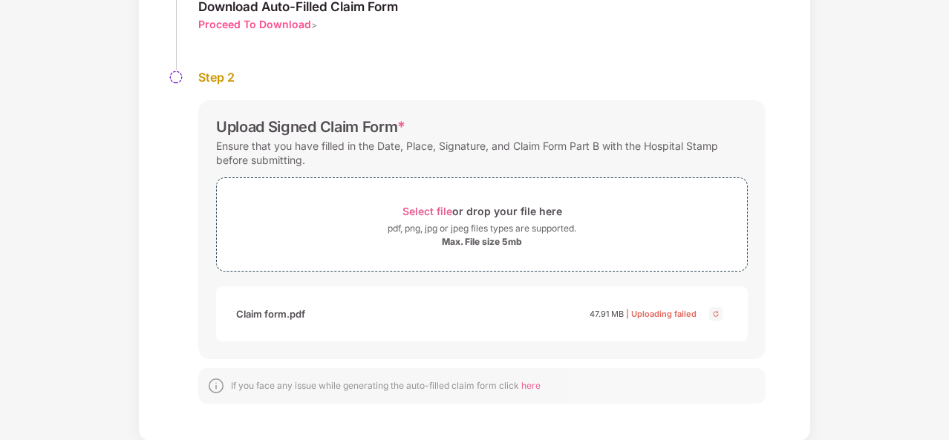
click at [437, 206] on span "Select file" at bounding box center [428, 211] width 50 height 13
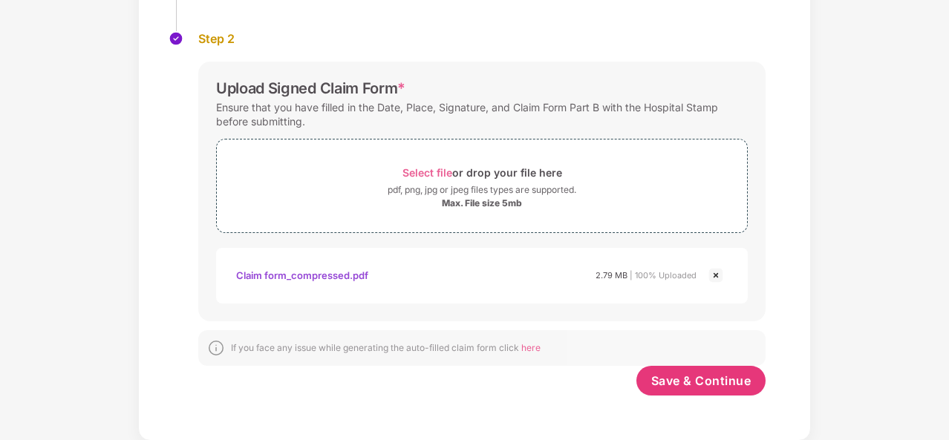
scroll to position [240, 0]
click at [710, 384] on span "Save & Continue" at bounding box center [701, 382] width 100 height 16
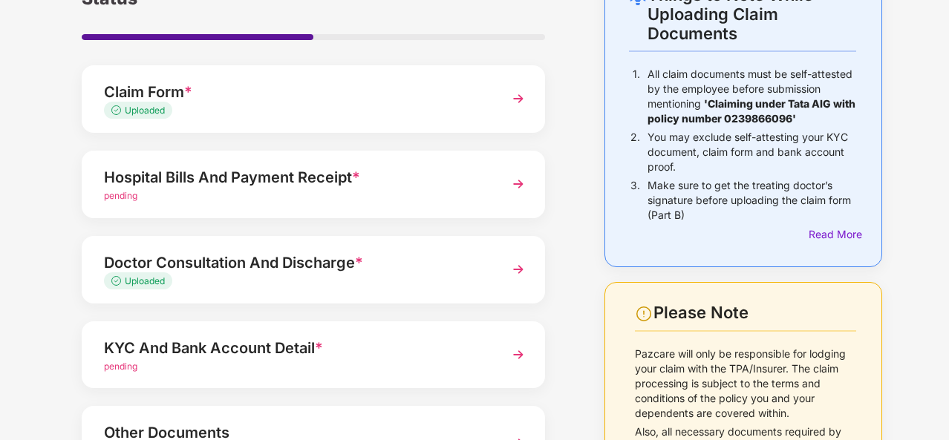
scroll to position [103, 0]
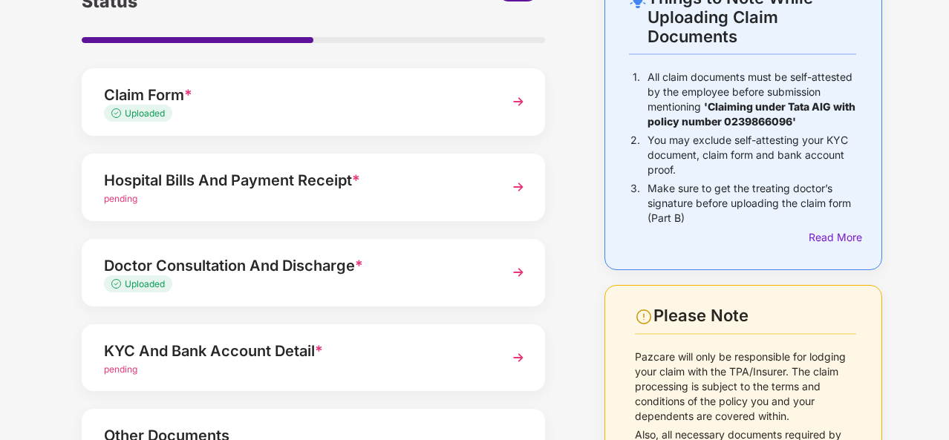
click at [514, 184] on img at bounding box center [518, 187] width 27 height 27
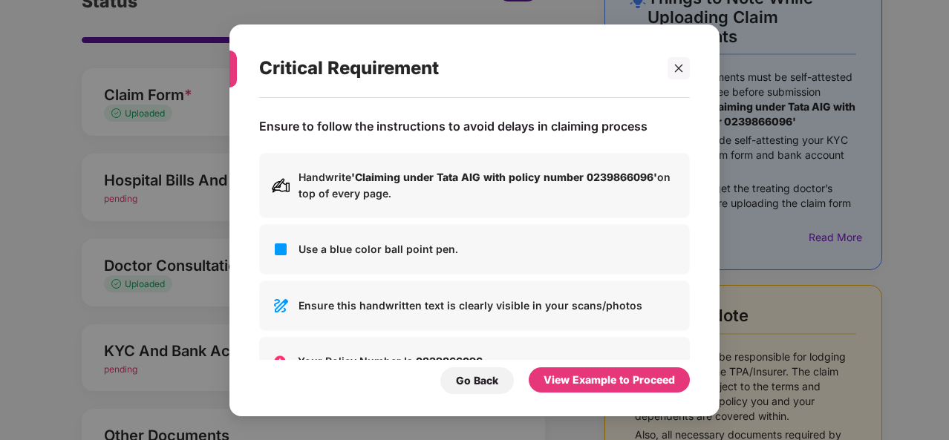
scroll to position [0, 0]
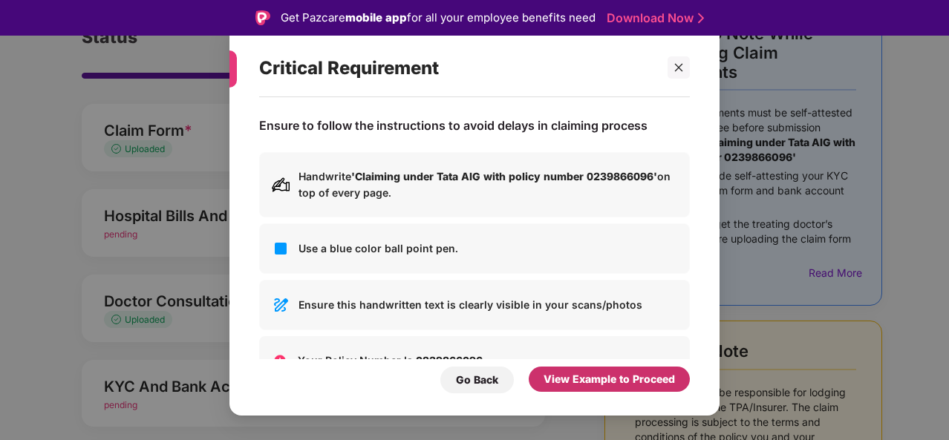
click at [618, 384] on div "View Example to Proceed" at bounding box center [609, 379] width 131 height 16
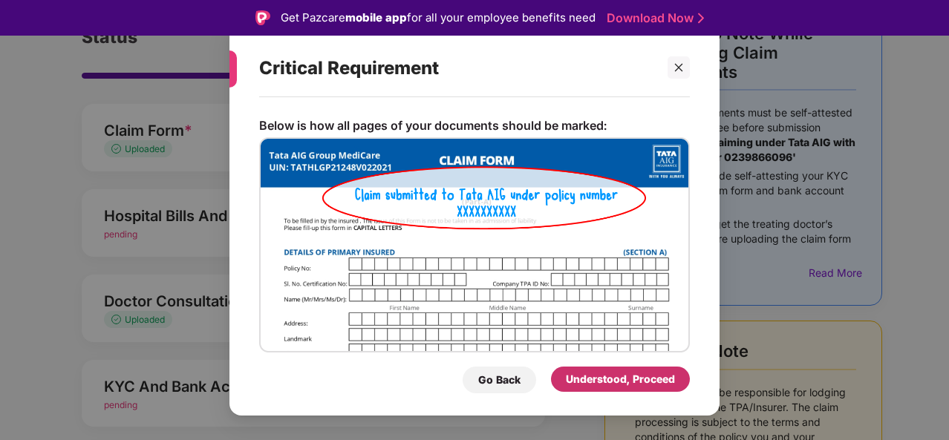
click at [618, 384] on div "Understood, Proceed" at bounding box center [620, 379] width 109 height 16
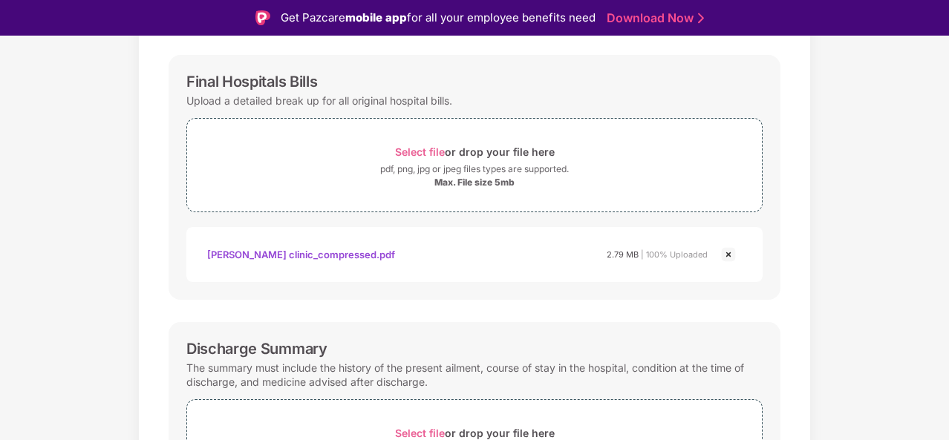
scroll to position [207, 0]
click at [406, 152] on span "Select file" at bounding box center [420, 153] width 50 height 13
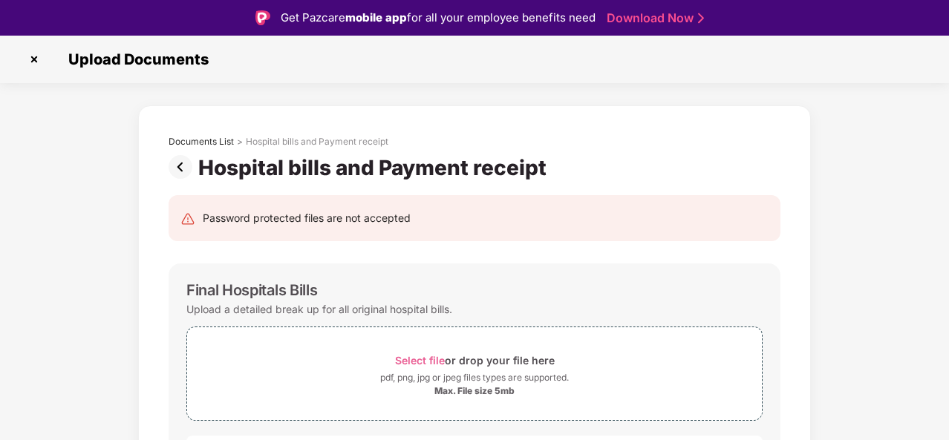
scroll to position [164, 0]
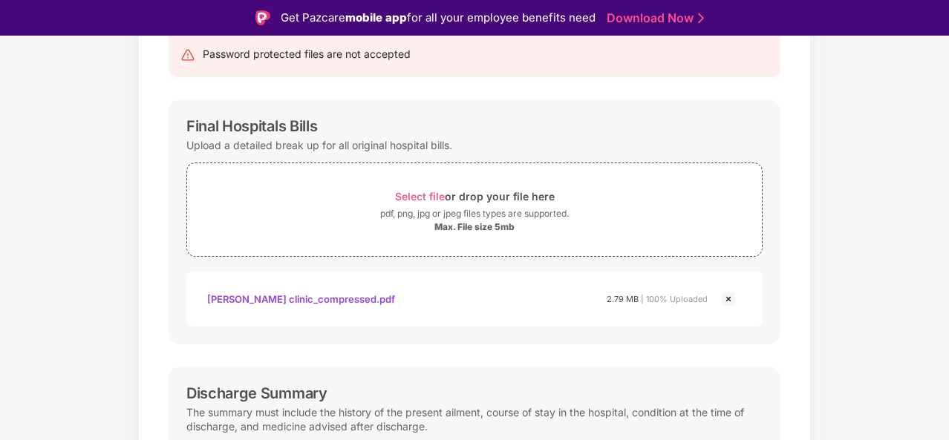
click at [425, 191] on span "Select file" at bounding box center [420, 196] width 50 height 13
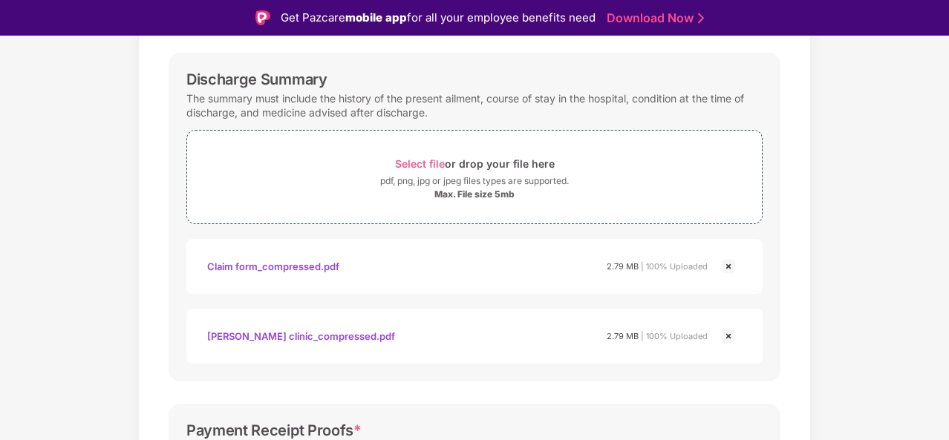
scroll to position [504, 0]
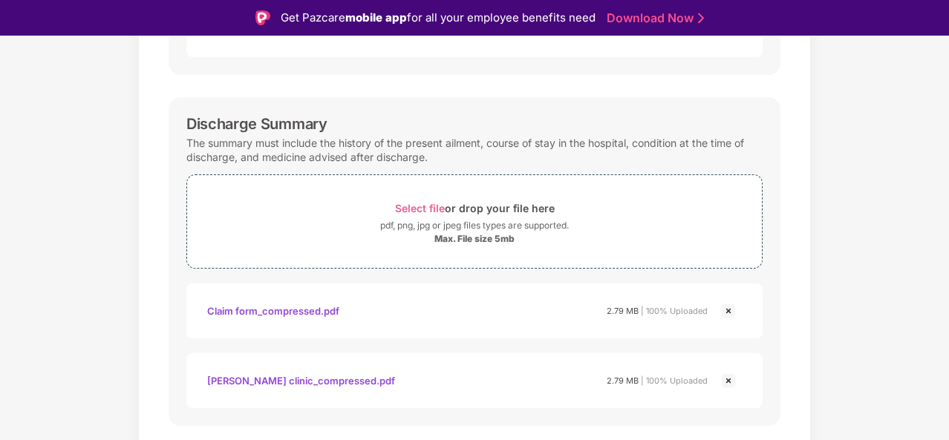
click at [422, 209] on span "Select file" at bounding box center [420, 208] width 50 height 13
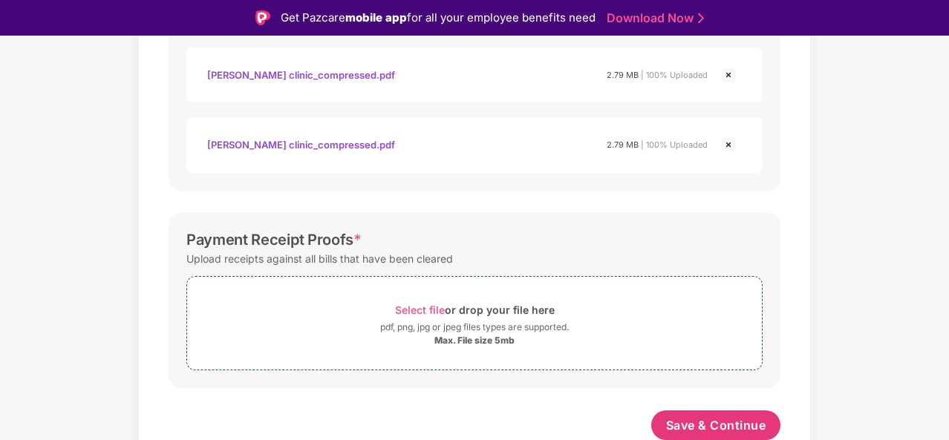
scroll to position [36, 0]
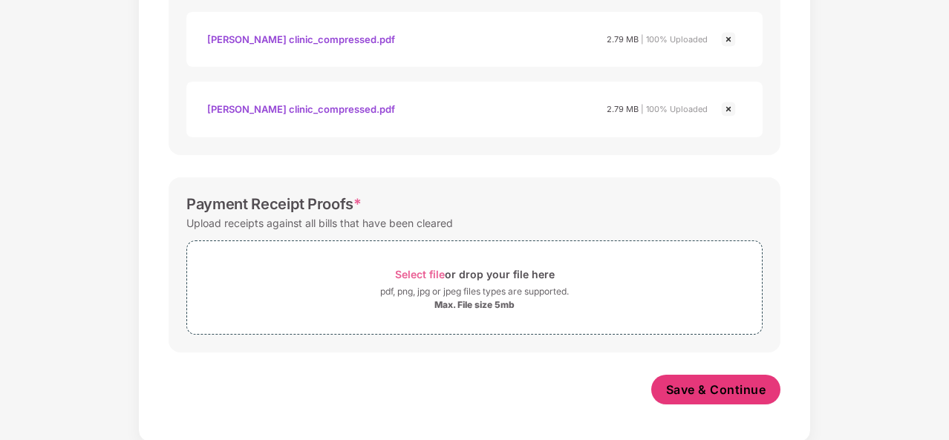
click at [707, 387] on span "Save & Continue" at bounding box center [716, 390] width 100 height 16
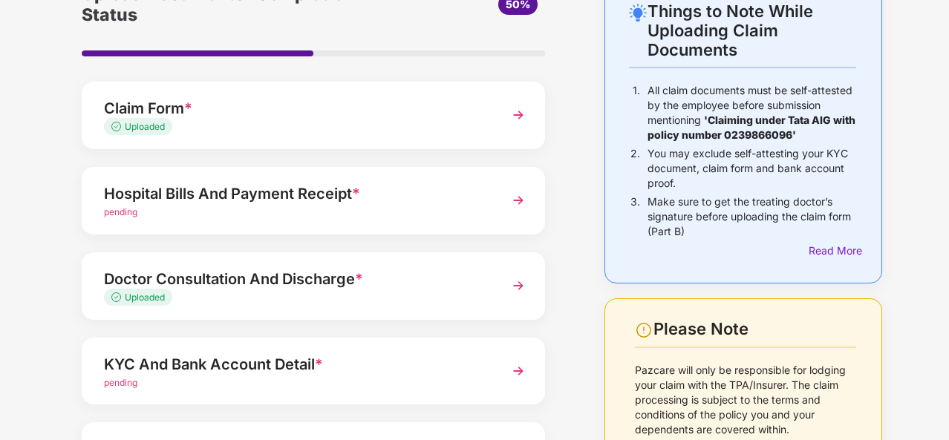
scroll to position [86, 0]
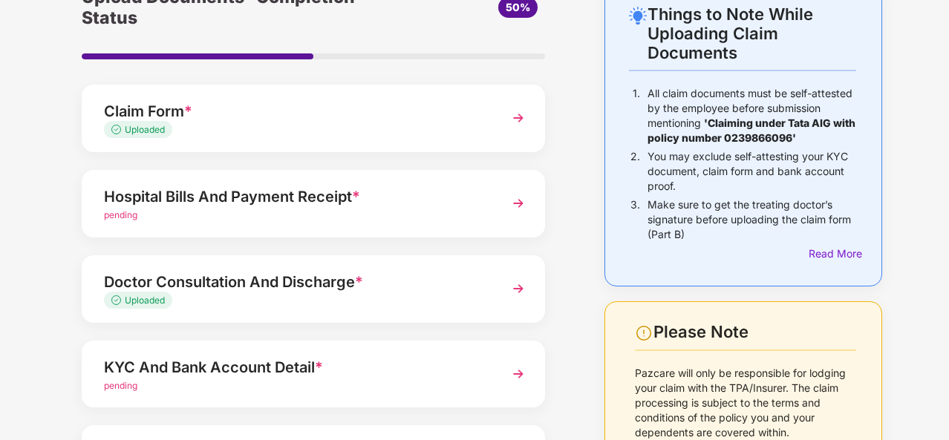
click at [518, 204] on img at bounding box center [518, 203] width 27 height 27
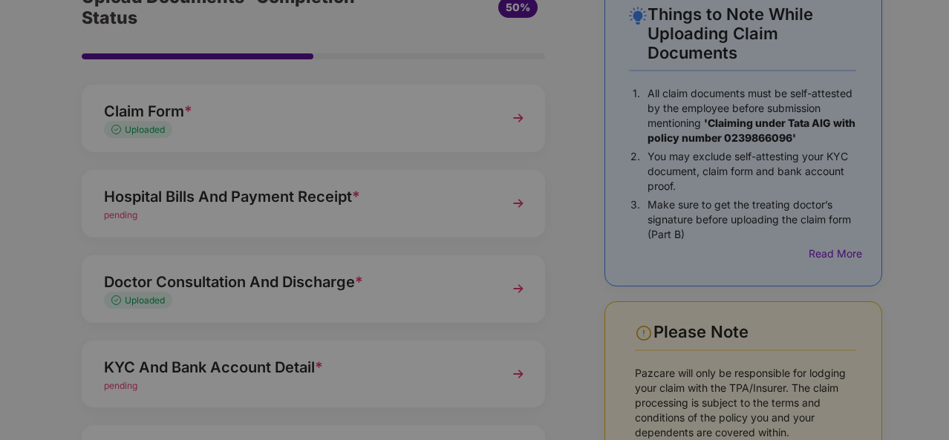
scroll to position [0, 0]
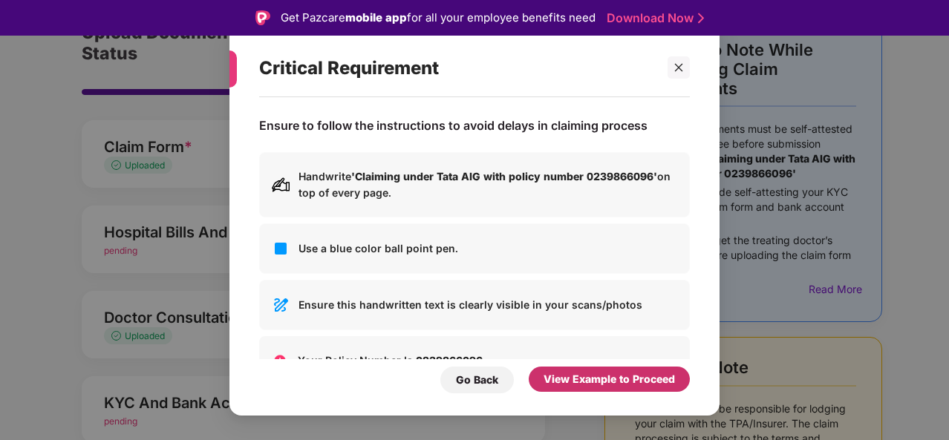
click at [630, 376] on div "View Example to Proceed" at bounding box center [609, 379] width 131 height 16
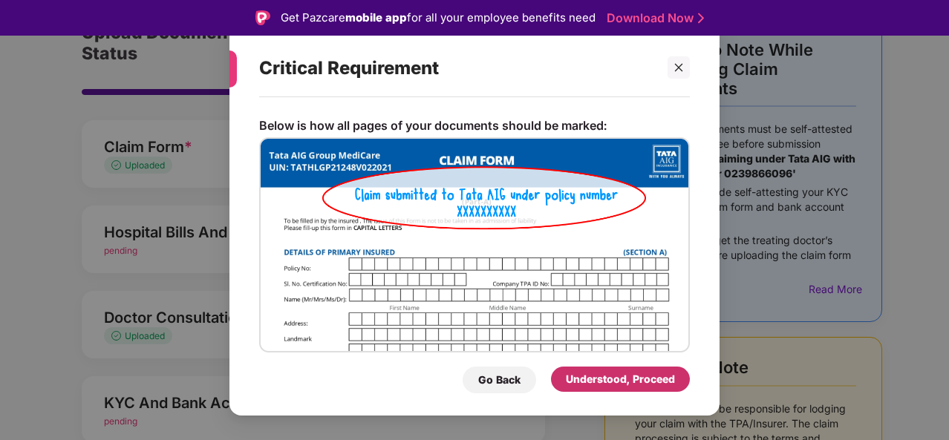
click at [630, 376] on div "Understood, Proceed" at bounding box center [620, 379] width 109 height 16
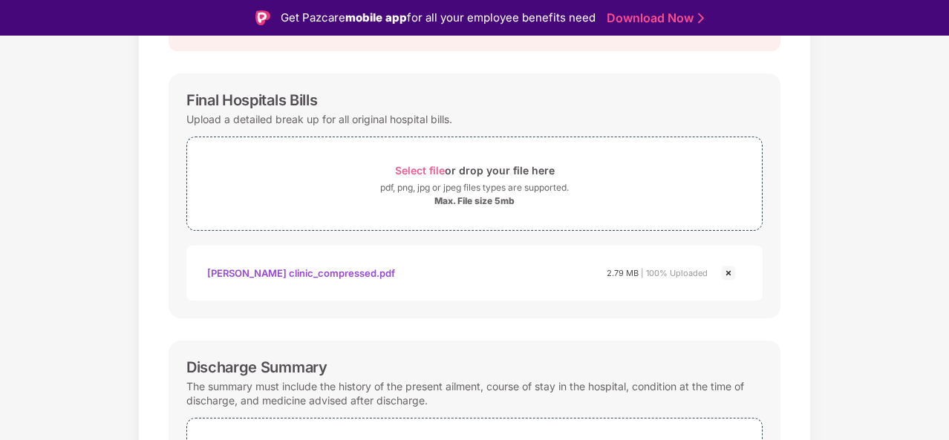
scroll to position [191, 0]
click at [416, 163] on span "Select file" at bounding box center [420, 169] width 50 height 13
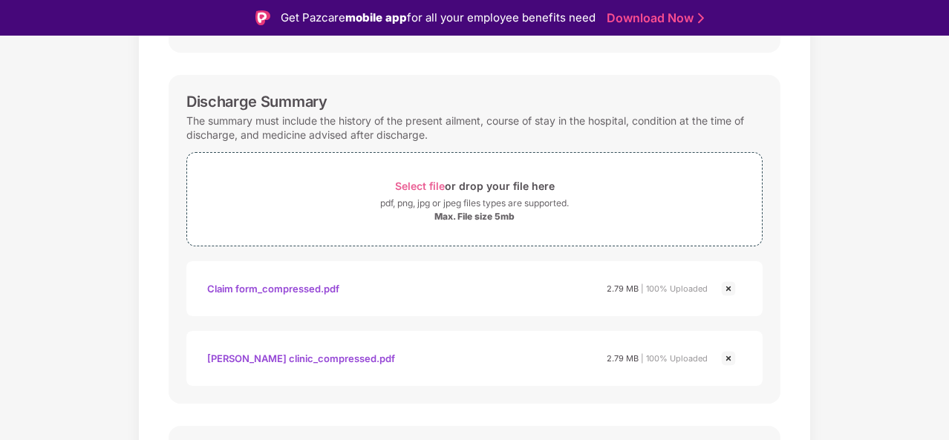
scroll to position [544, 0]
drag, startPoint x: 358, startPoint y: 182, endPoint x: 881, endPoint y: 164, distance: 523.2
click at [881, 164] on div "Documents List > Hospital bills and Payment receipt Hospital bills and Payment …" at bounding box center [474, 126] width 949 height 1129
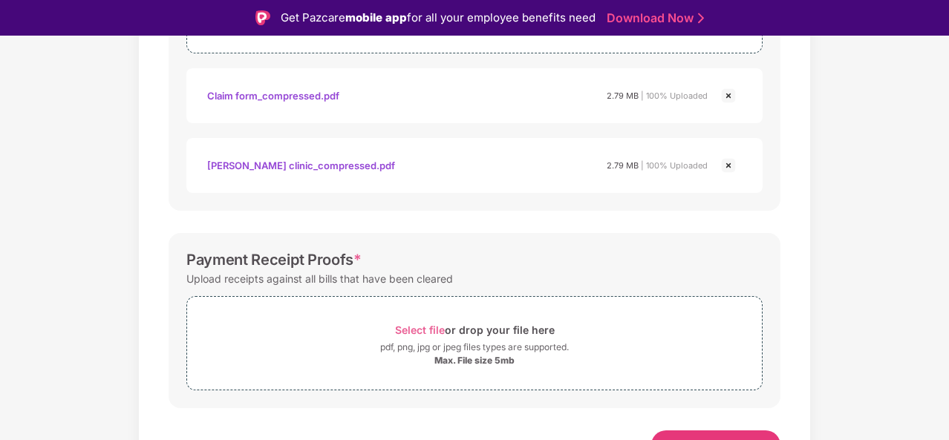
scroll to position [756, 0]
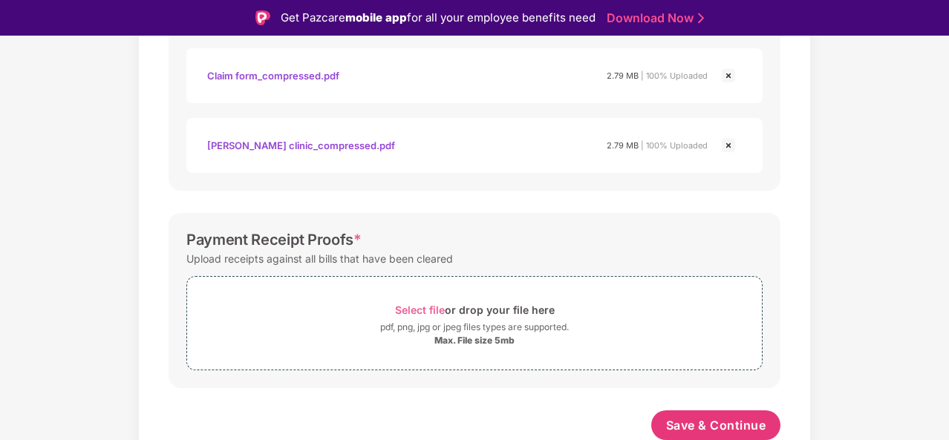
click at [411, 310] on span "Select file" at bounding box center [420, 310] width 50 height 13
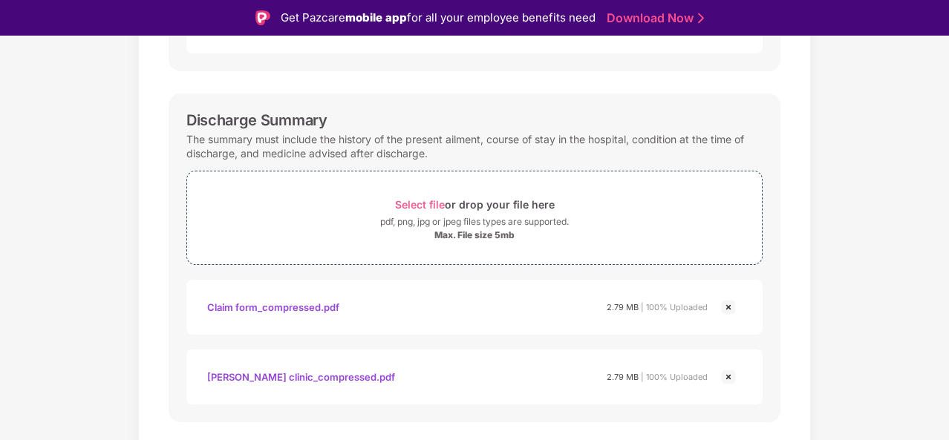
scroll to position [504, 0]
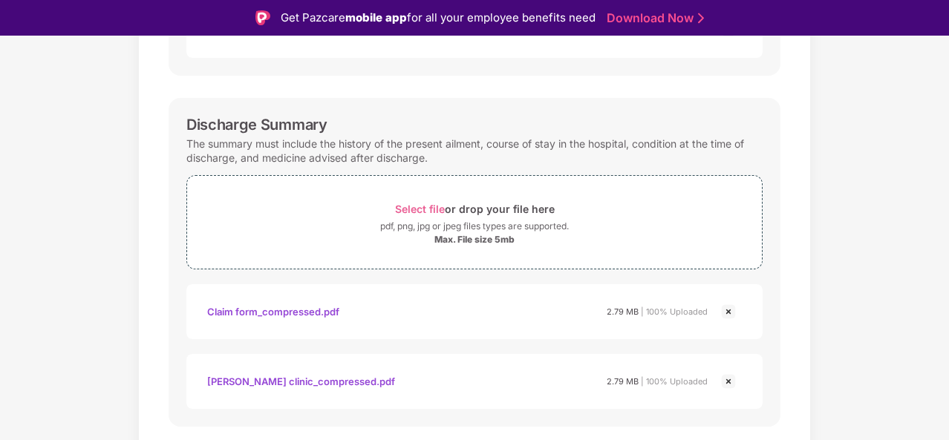
click at [408, 207] on span "Select file" at bounding box center [420, 209] width 50 height 13
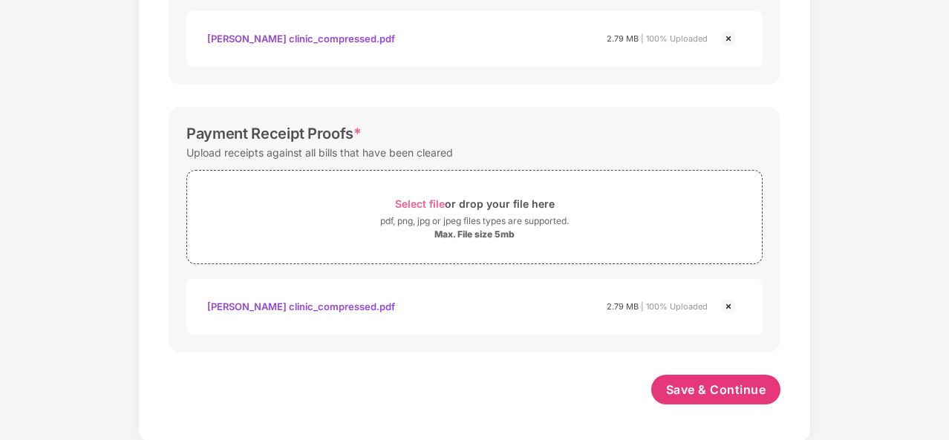
scroll to position [881, 0]
click at [715, 382] on span "Save & Continue" at bounding box center [716, 390] width 100 height 16
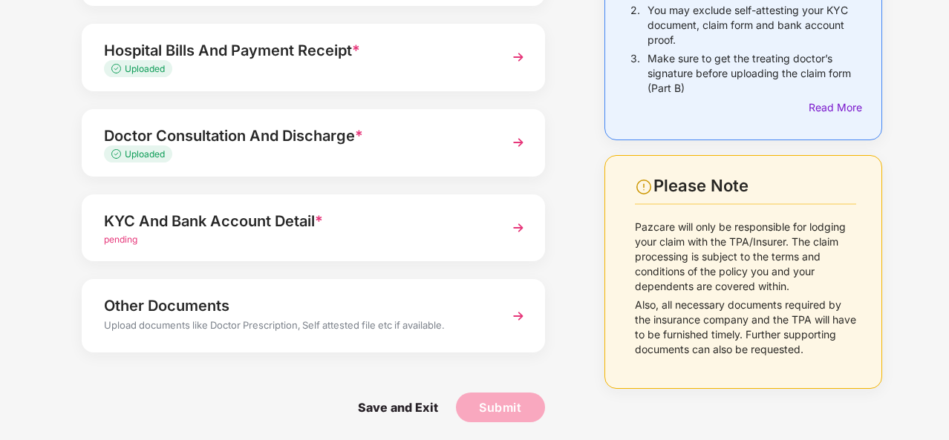
scroll to position [236, 0]
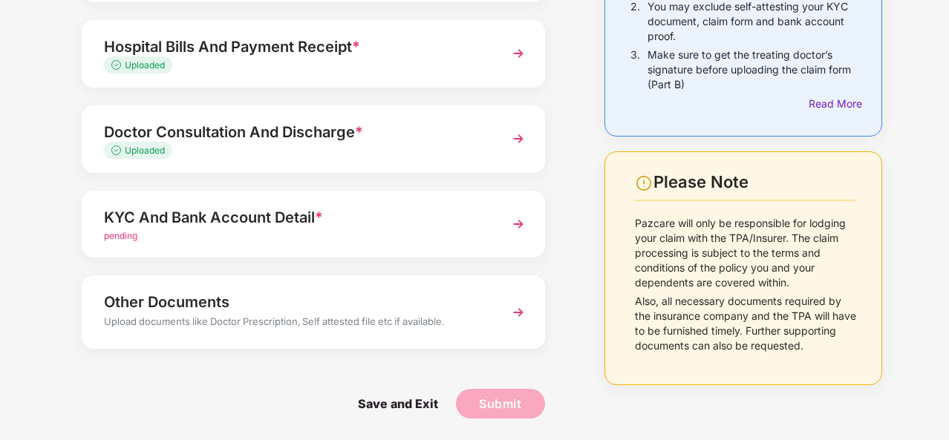
click at [518, 225] on img at bounding box center [518, 224] width 27 height 27
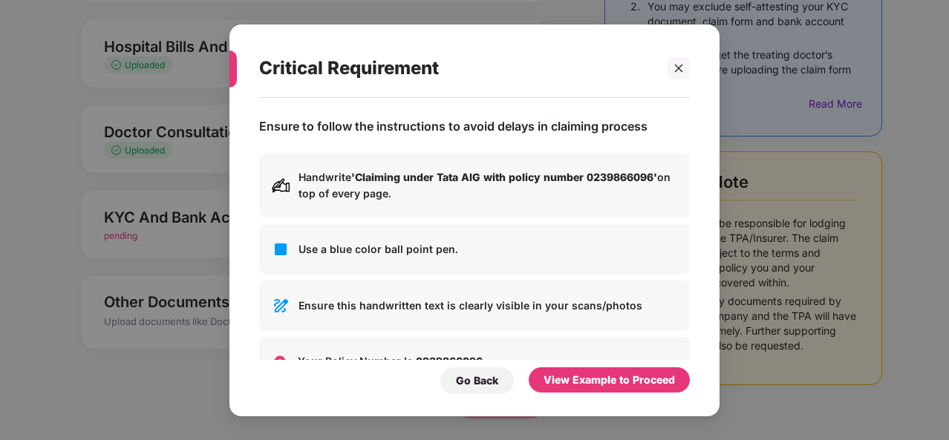
scroll to position [0, 0]
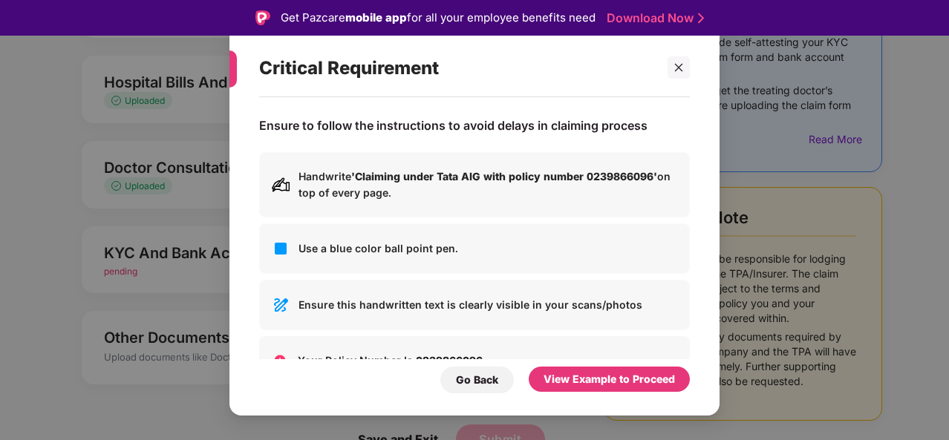
click at [676, 65] on icon "close" at bounding box center [679, 68] width 8 height 8
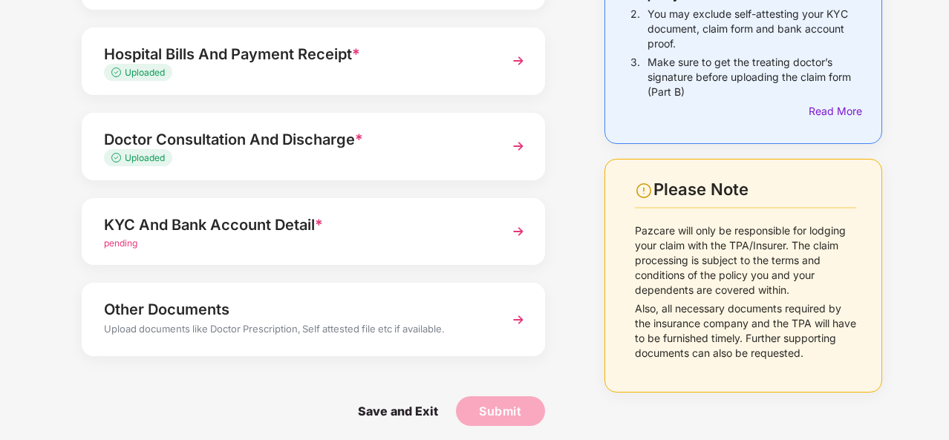
scroll to position [235, 0]
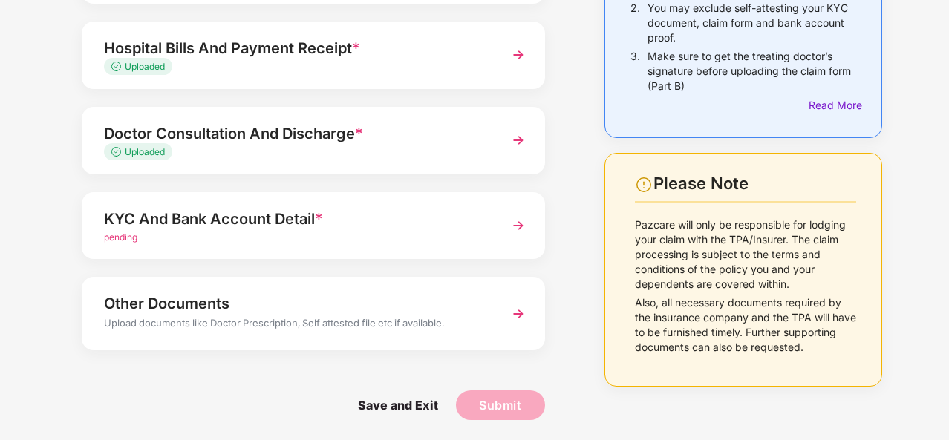
click at [131, 236] on span "pending" at bounding box center [120, 237] width 33 height 11
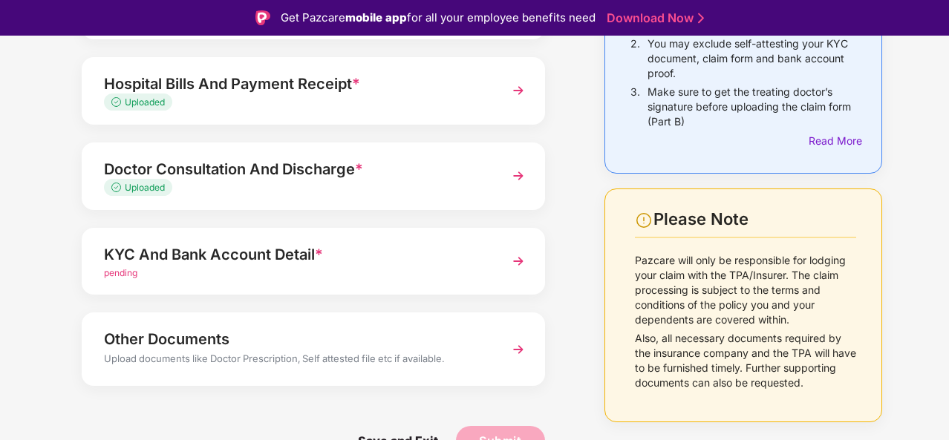
click at [0, 0] on div "Critical Requirement Ensure to follow the instructions to avoid delays in claim…" at bounding box center [0, 0] width 0 height 0
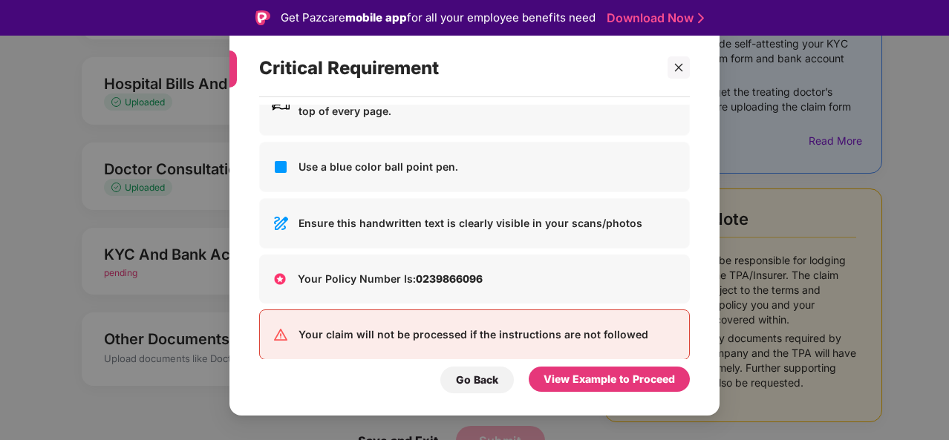
scroll to position [103, 0]
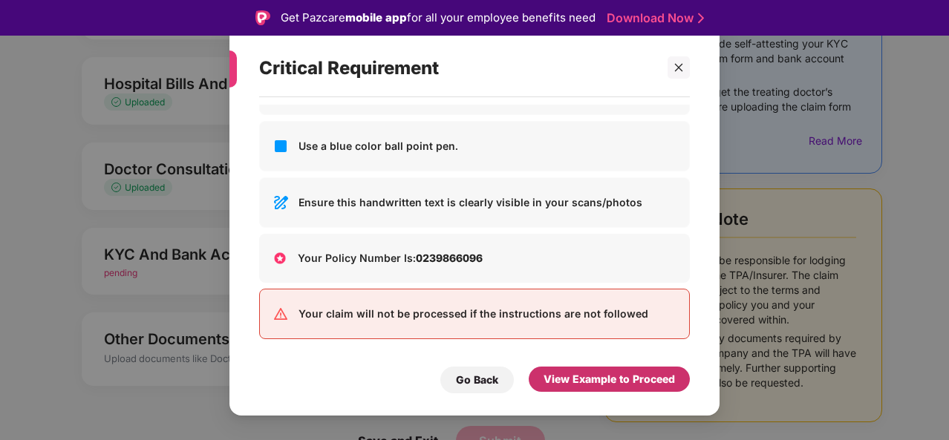
click at [567, 381] on div "View Example to Proceed" at bounding box center [609, 379] width 131 height 16
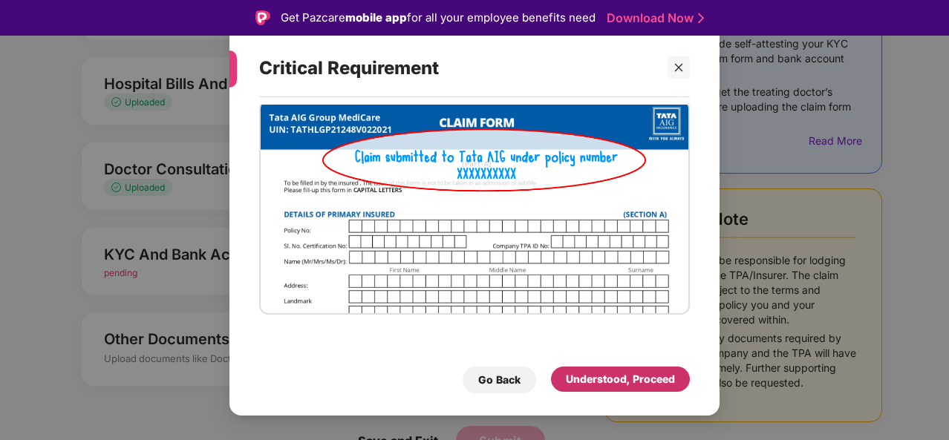
scroll to position [37, 0]
click at [575, 387] on div "Understood, Proceed" at bounding box center [620, 379] width 109 height 16
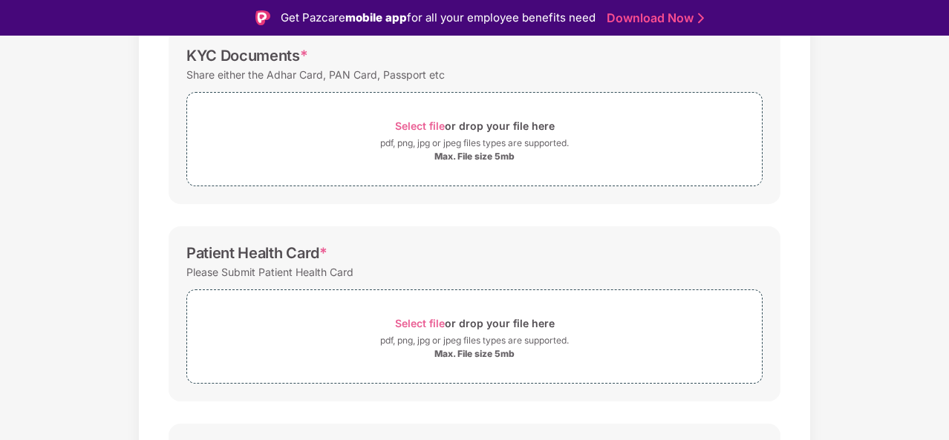
click at [575, 387] on div "Patient Health Card * Please Submit Patient Health Card Select file or drop you…" at bounding box center [475, 314] width 612 height 175
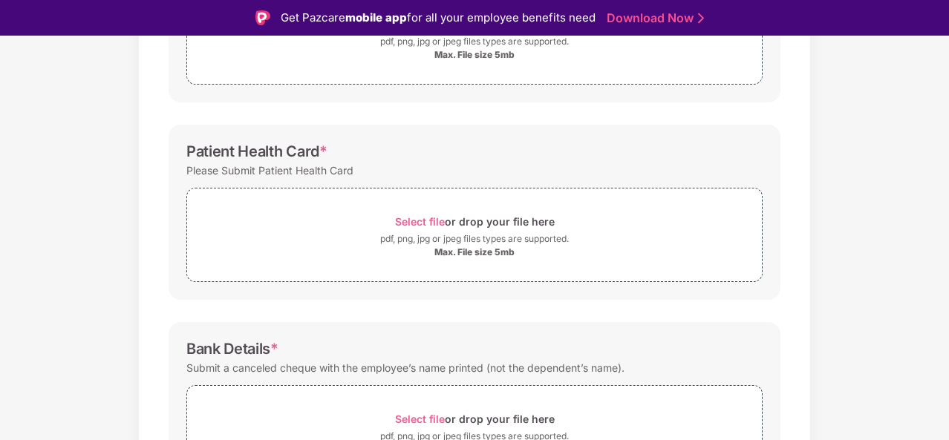
scroll to position [446, 0]
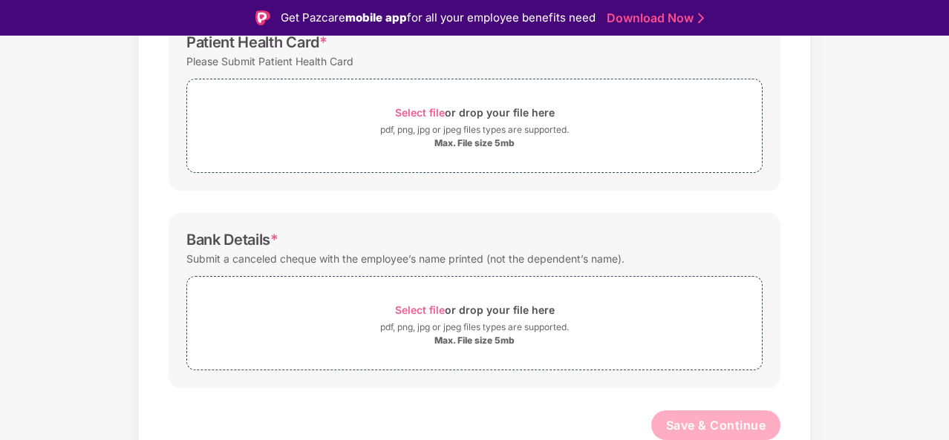
click at [422, 310] on span "Select file" at bounding box center [420, 310] width 50 height 13
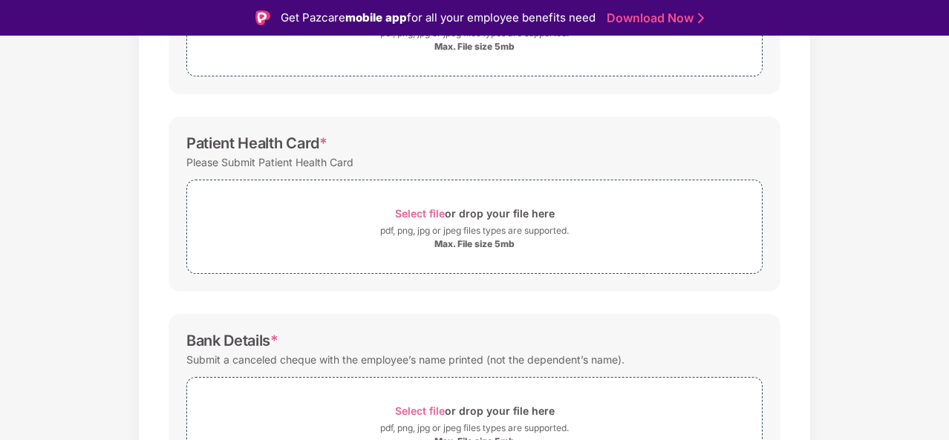
scroll to position [321, 0]
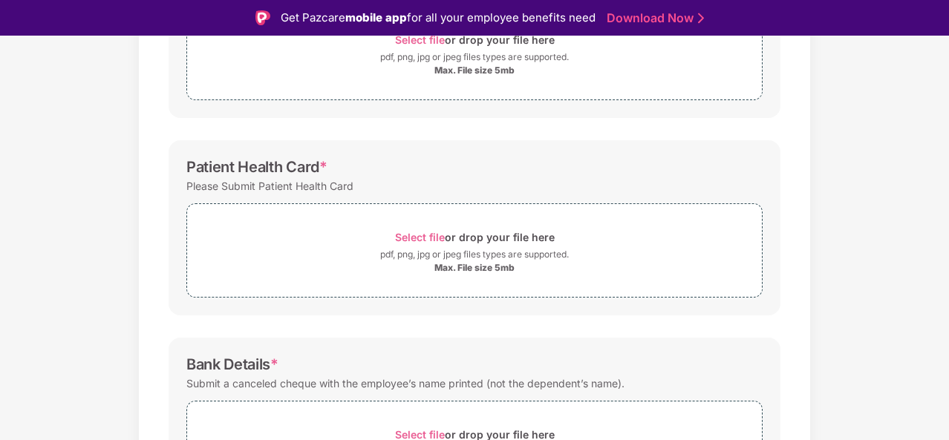
click at [408, 231] on span "Select file" at bounding box center [420, 237] width 50 height 13
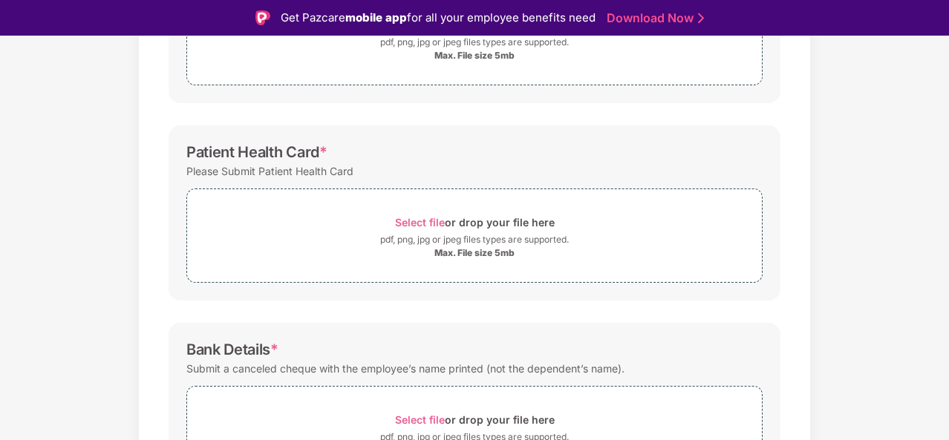
click at [412, 217] on span "Select file" at bounding box center [420, 222] width 50 height 13
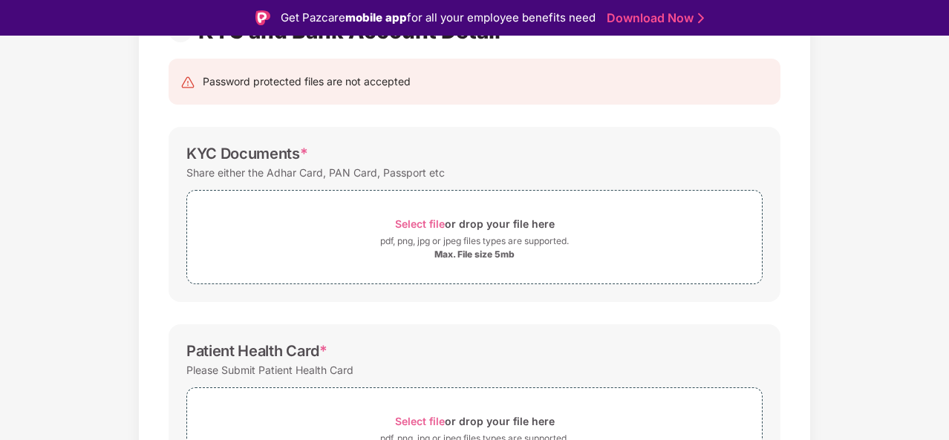
scroll to position [135, 0]
click at [416, 227] on span "Select file" at bounding box center [420, 225] width 50 height 13
click at [425, 227] on span "Select file" at bounding box center [420, 225] width 50 height 13
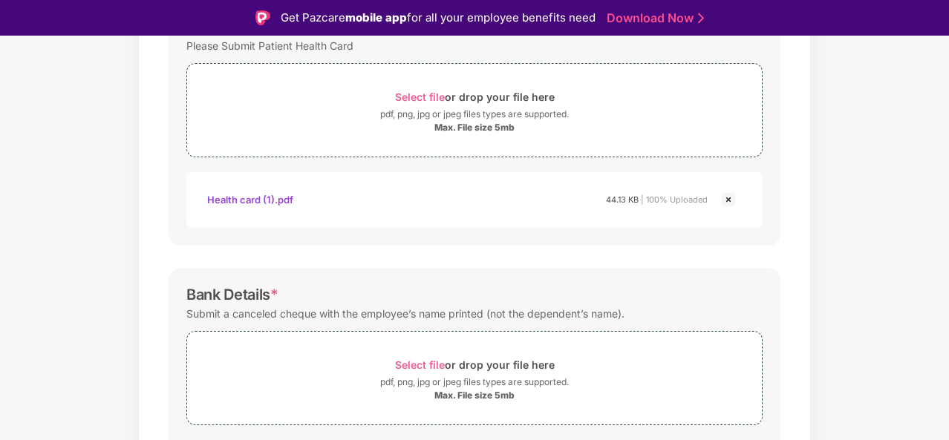
scroll to position [674, 0]
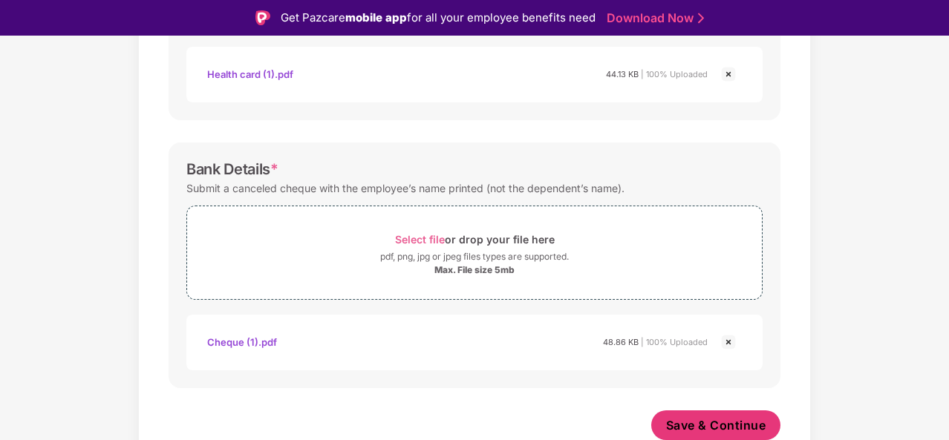
click at [704, 423] on span "Save & Continue" at bounding box center [716, 425] width 100 height 16
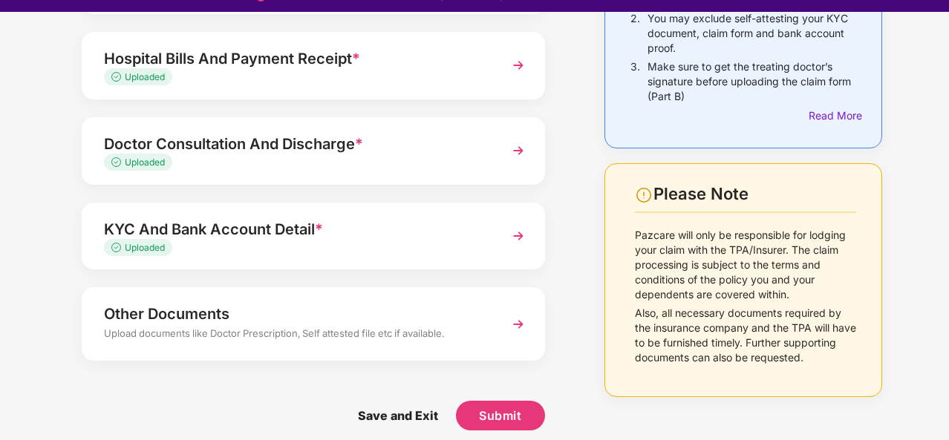
scroll to position [25, 0]
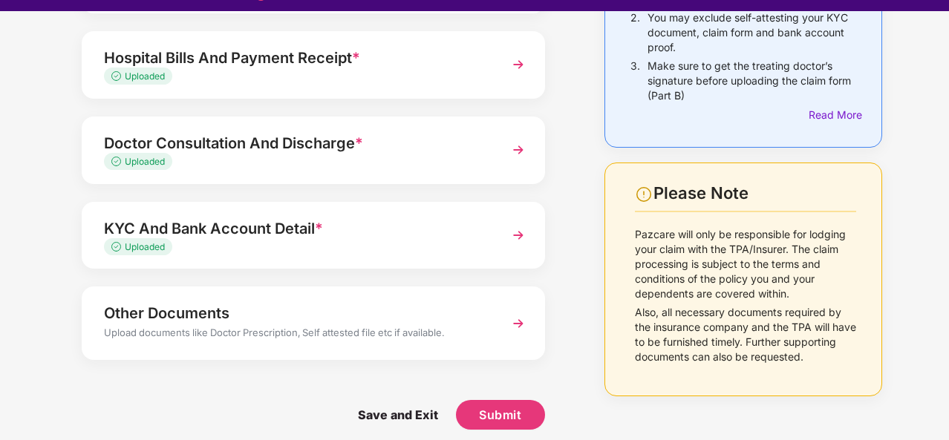
click at [519, 322] on img at bounding box center [518, 323] width 27 height 27
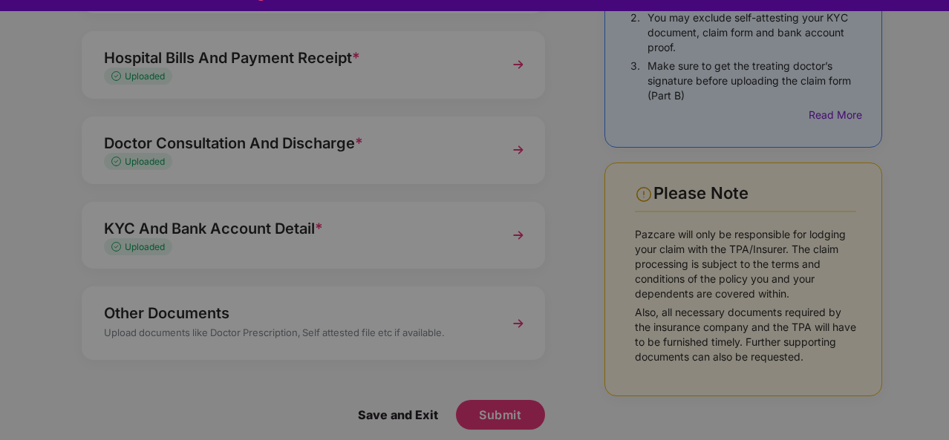
scroll to position [0, 0]
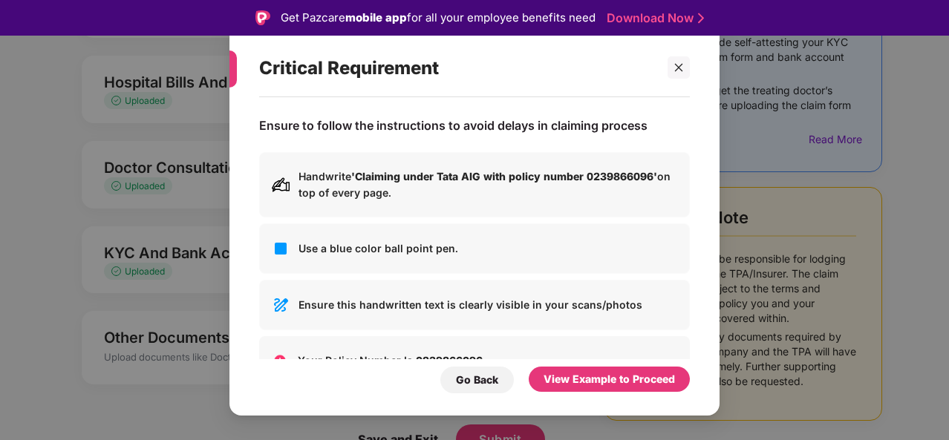
click at [579, 371] on div "View Example to Proceed" at bounding box center [609, 379] width 131 height 16
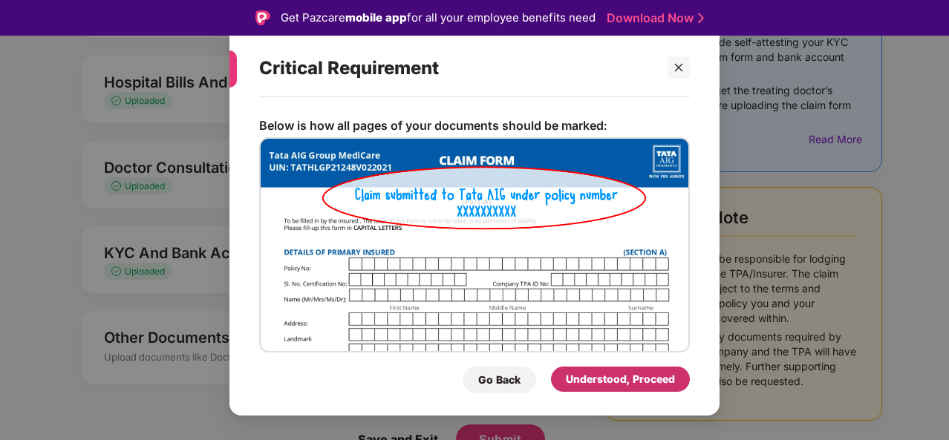
click at [579, 371] on div "Understood, Proceed" at bounding box center [620, 379] width 109 height 16
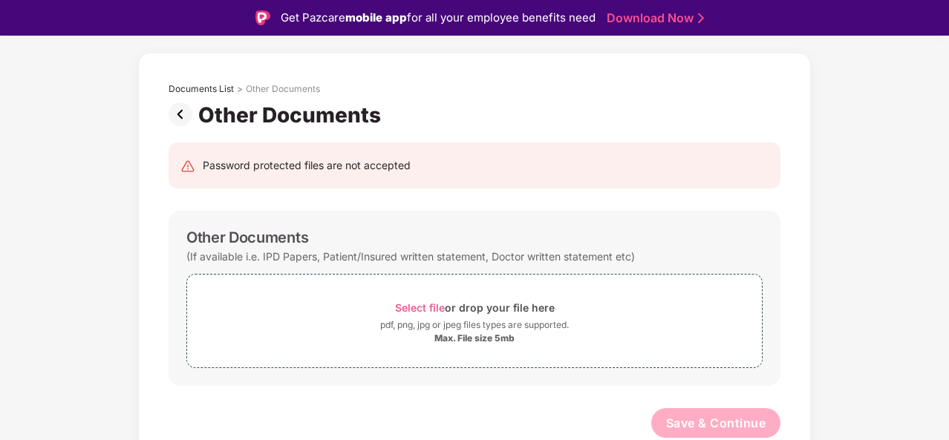
scroll to position [51, 0]
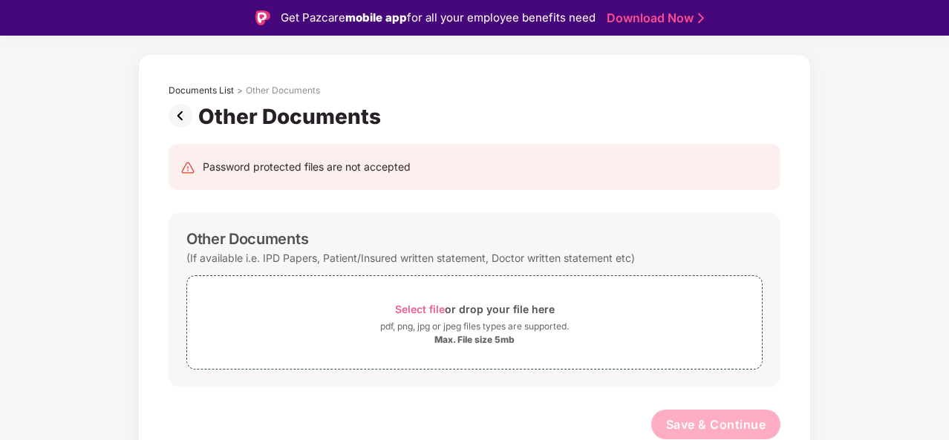
click at [423, 309] on span "Select file" at bounding box center [420, 309] width 50 height 13
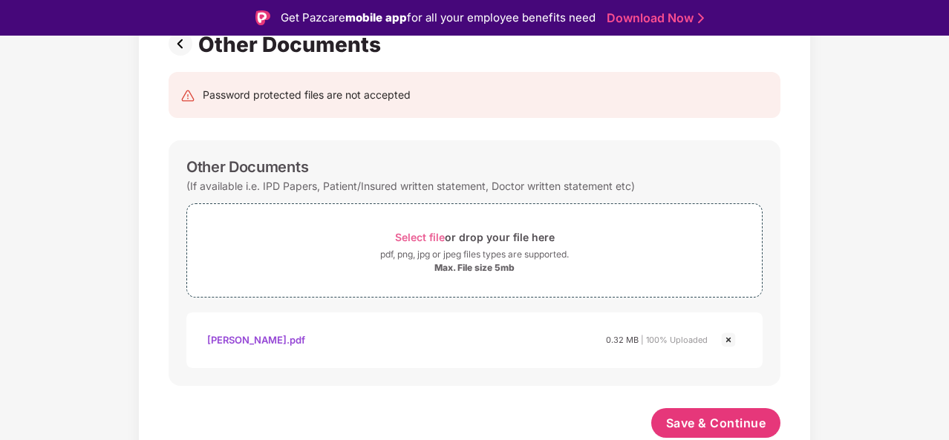
scroll to position [122, 0]
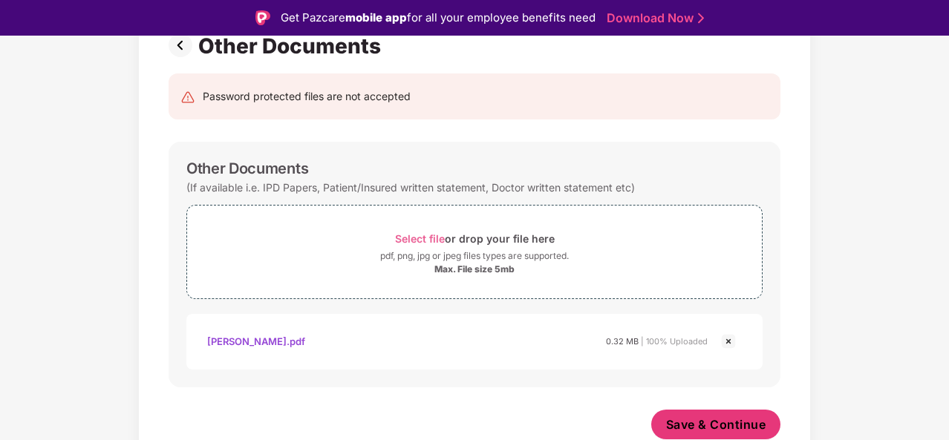
click at [714, 423] on span "Save & Continue" at bounding box center [716, 425] width 100 height 16
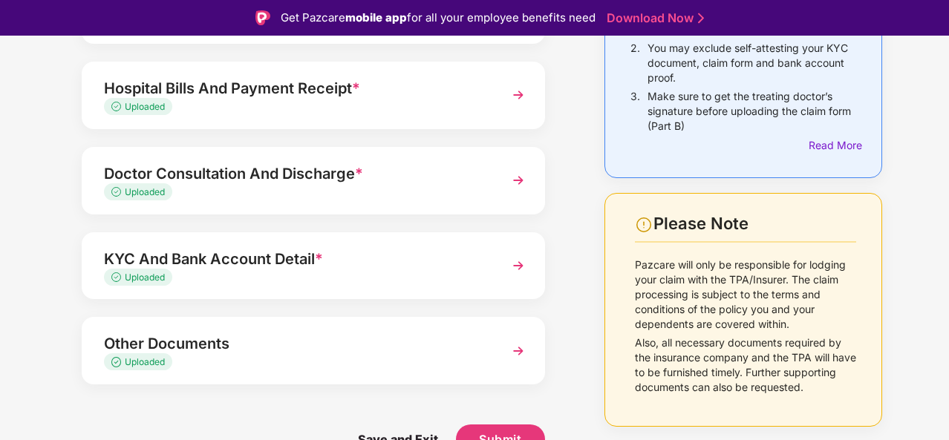
scroll to position [36, 0]
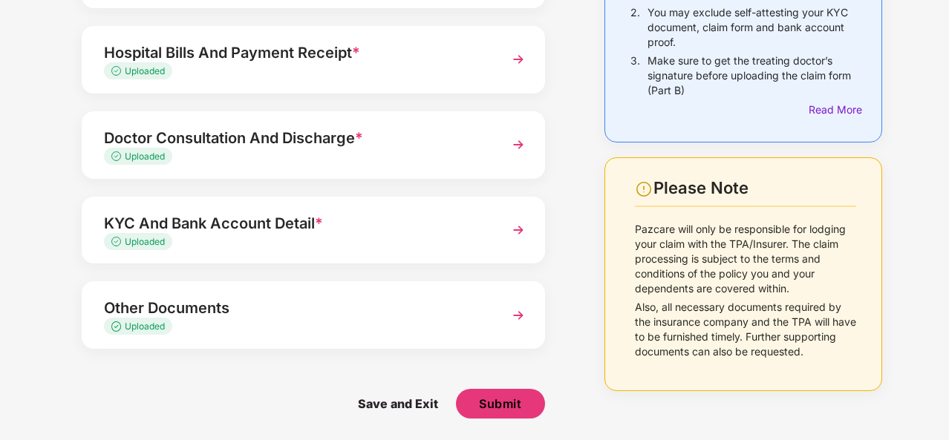
click at [508, 404] on span "Submit" at bounding box center [500, 404] width 42 height 16
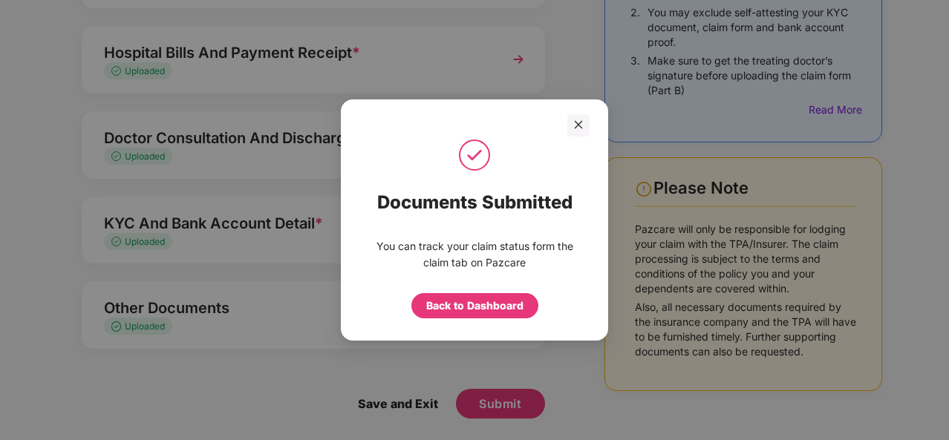
click at [563, 125] on div at bounding box center [474, 125] width 230 height 22
click at [564, 125] on div at bounding box center [474, 125] width 230 height 22
click at [570, 123] on div at bounding box center [578, 125] width 22 height 22
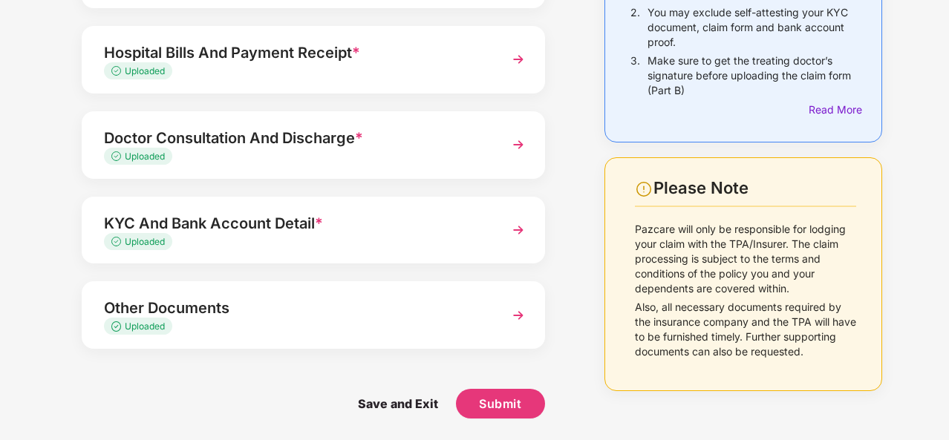
click at [570, 123] on div "Documents Submitted You can track your claim status form the claim tab on Pazca…" at bounding box center [474, 220] width 949 height 440
click at [462, 348] on div "Other Documents Uploaded" at bounding box center [313, 316] width 463 height 68
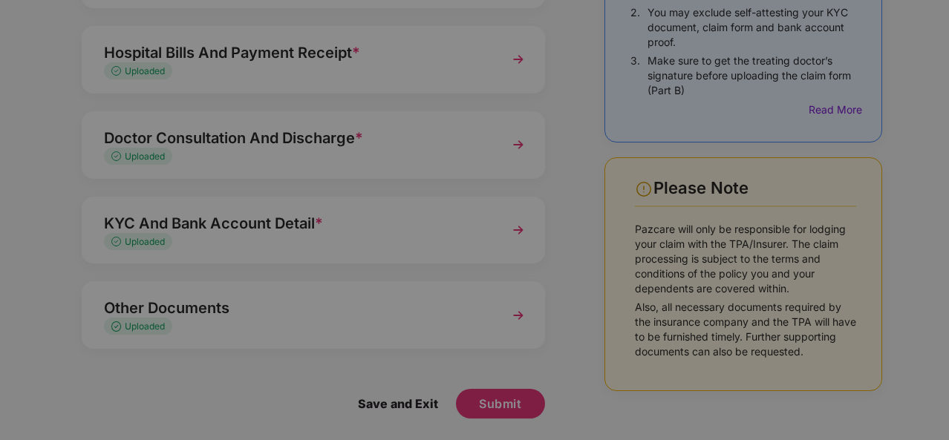
scroll to position [0, 0]
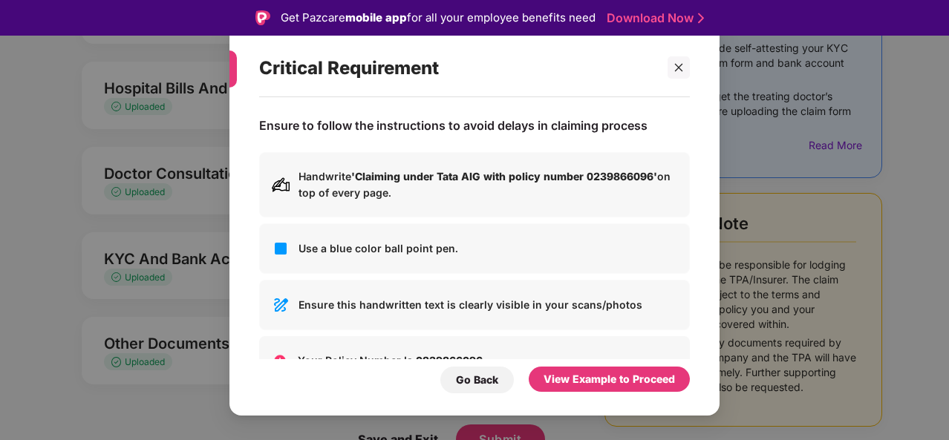
click at [469, 380] on div "Go Back" at bounding box center [477, 380] width 42 height 16
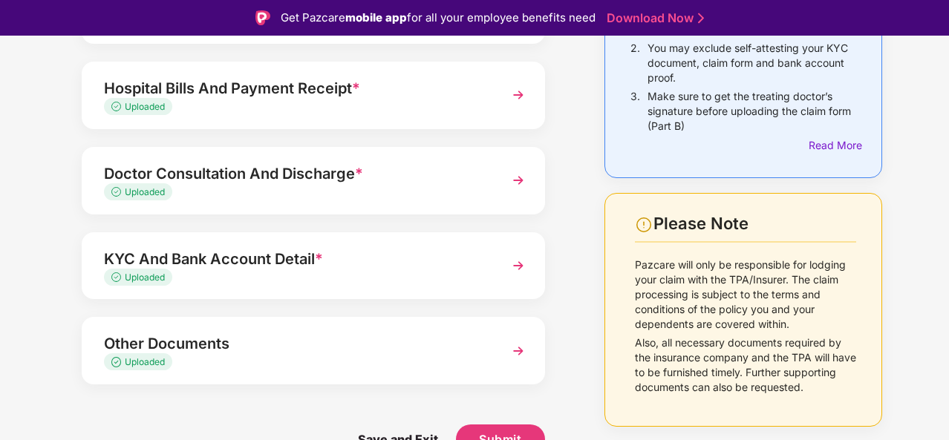
click at [469, 381] on div "Go Back" at bounding box center [465, 382] width 8 height 3
drag, startPoint x: 469, startPoint y: 380, endPoint x: 595, endPoint y: 359, distance: 127.2
click at [595, 359] on body "Get Pazcare mobile app for all your employee benefits need Download Now Upload …" at bounding box center [474, 220] width 949 height 440
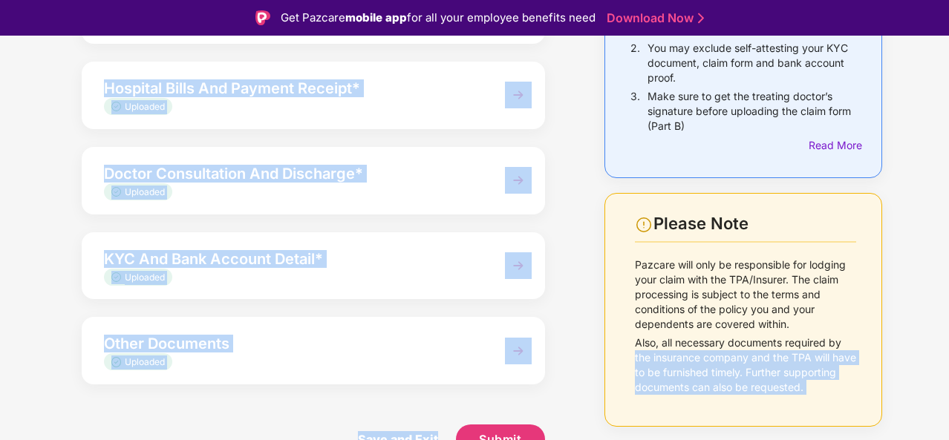
click at [417, 307] on div "Upload Documents- Completion Status 75% Claim Form * Uploaded Hospital Bills An…" at bounding box center [313, 176] width 493 height 602
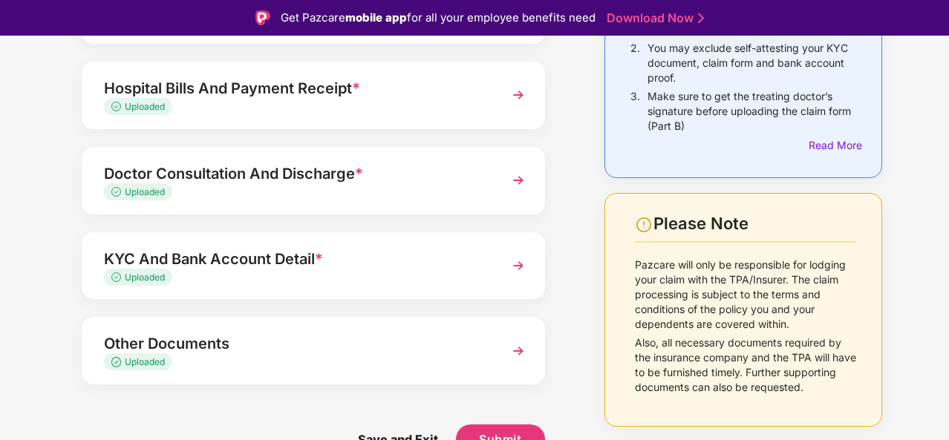
scroll to position [36, 0]
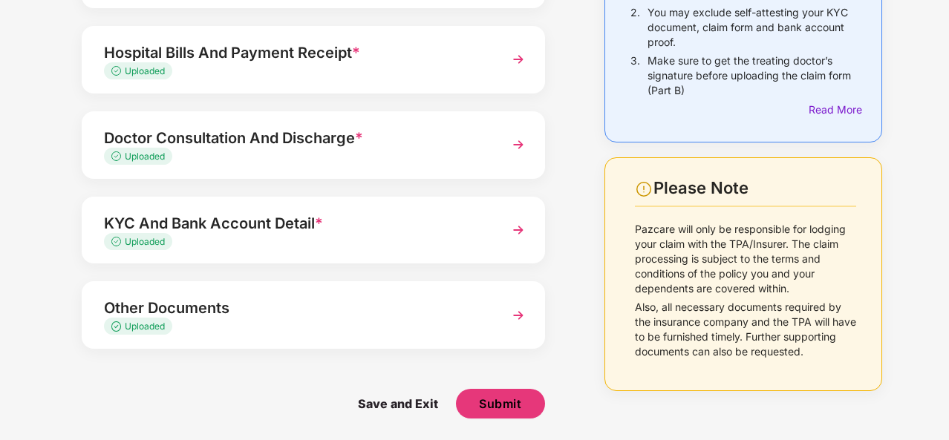
click at [483, 411] on span "Submit" at bounding box center [500, 404] width 42 height 16
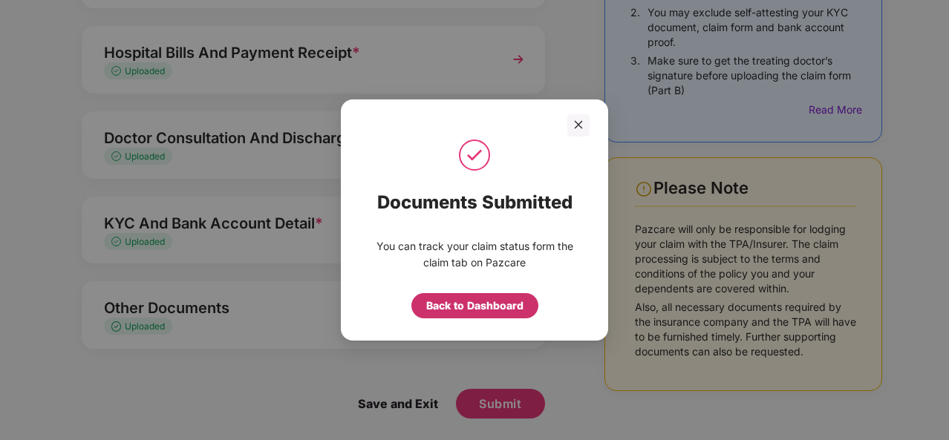
click at [504, 305] on div "Back to Dashboard" at bounding box center [474, 306] width 97 height 16
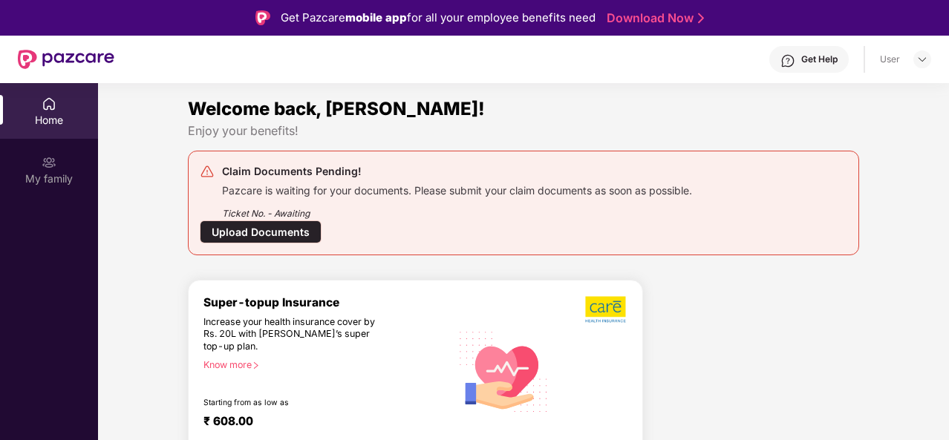
click at [281, 227] on div "Upload Documents" at bounding box center [261, 232] width 122 height 23
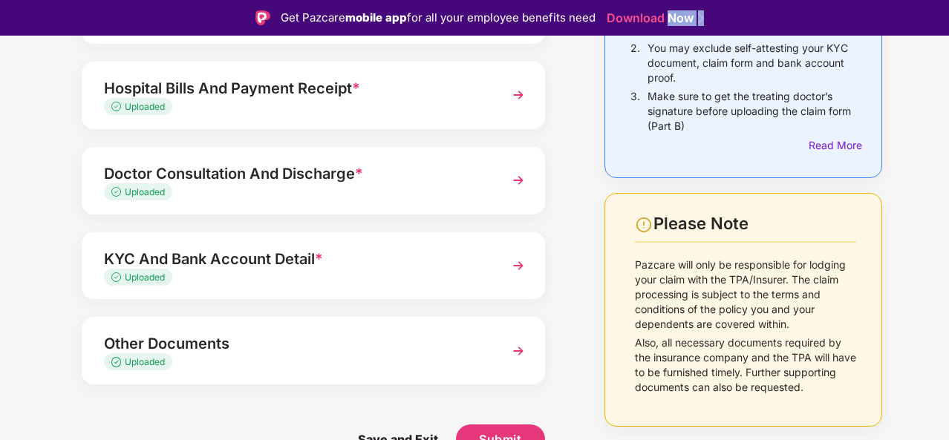
scroll to position [36, 0]
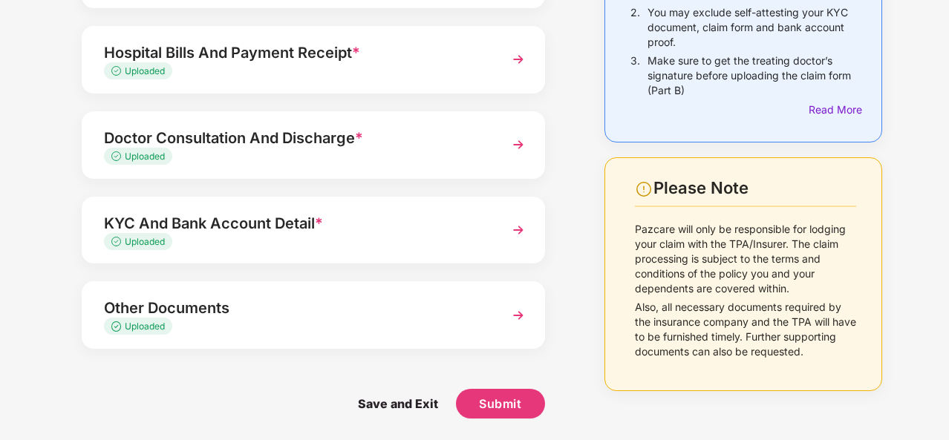
click at [371, 402] on span "Save and Exit" at bounding box center [398, 404] width 110 height 30
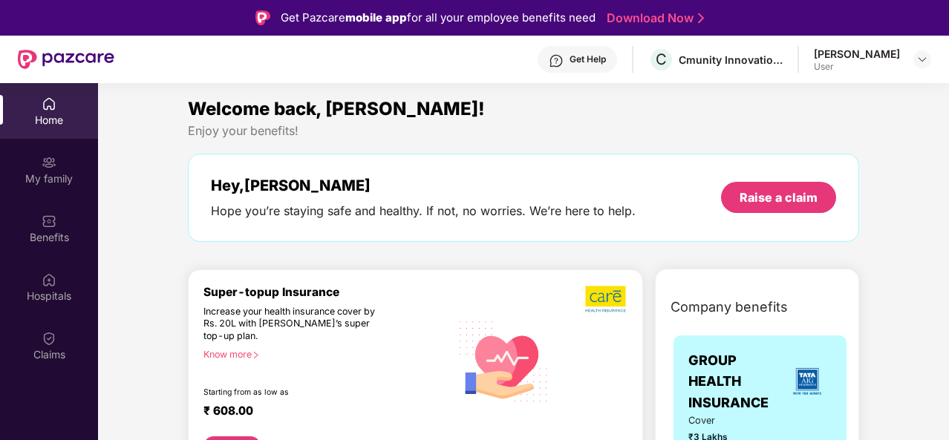
click at [48, 278] on img at bounding box center [49, 280] width 15 height 15
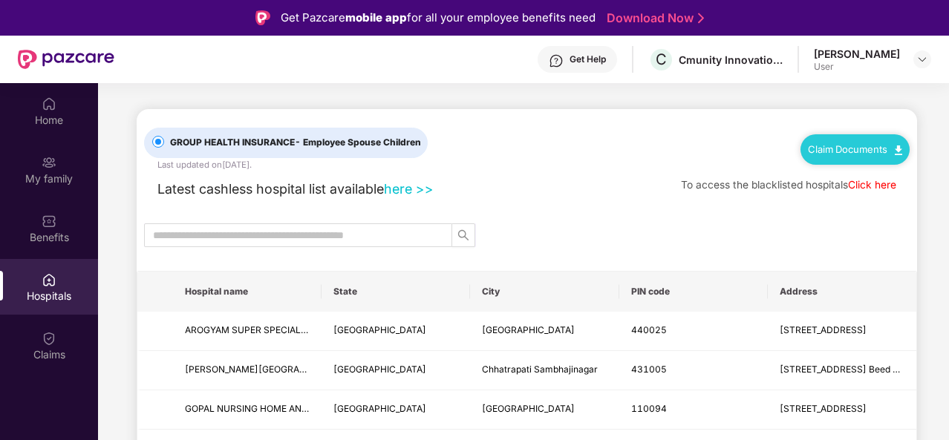
click at [45, 348] on div "Claims" at bounding box center [49, 355] width 98 height 15
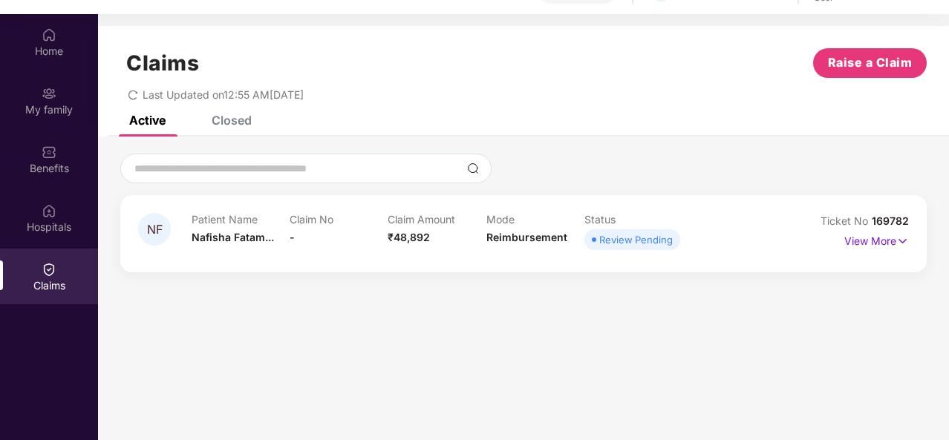
scroll to position [81, 0]
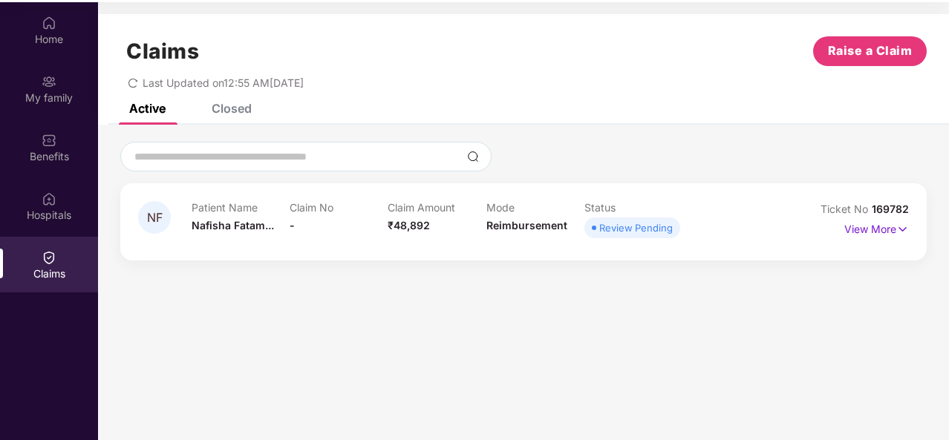
click at [856, 226] on p "View More" at bounding box center [877, 228] width 65 height 20
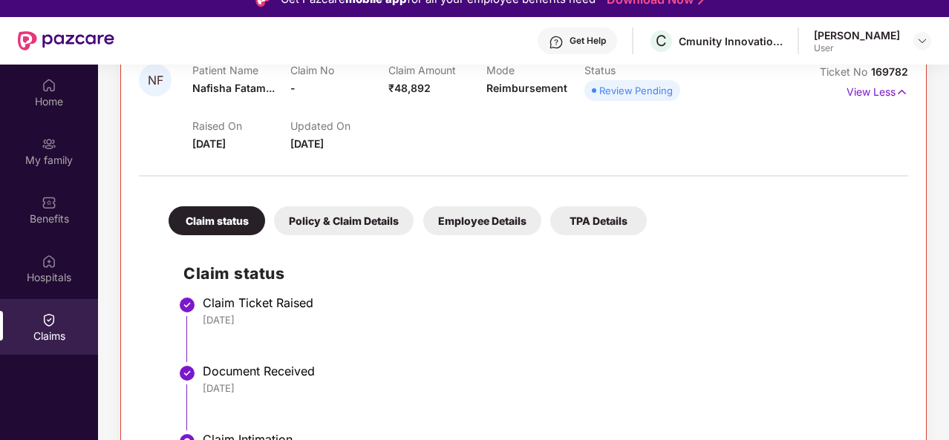
scroll to position [83, 0]
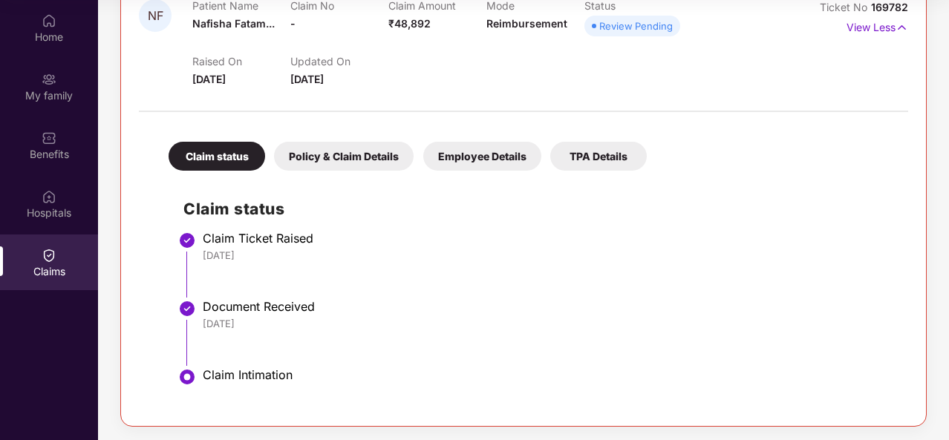
click at [370, 161] on div "Policy & Claim Details" at bounding box center [344, 156] width 140 height 29
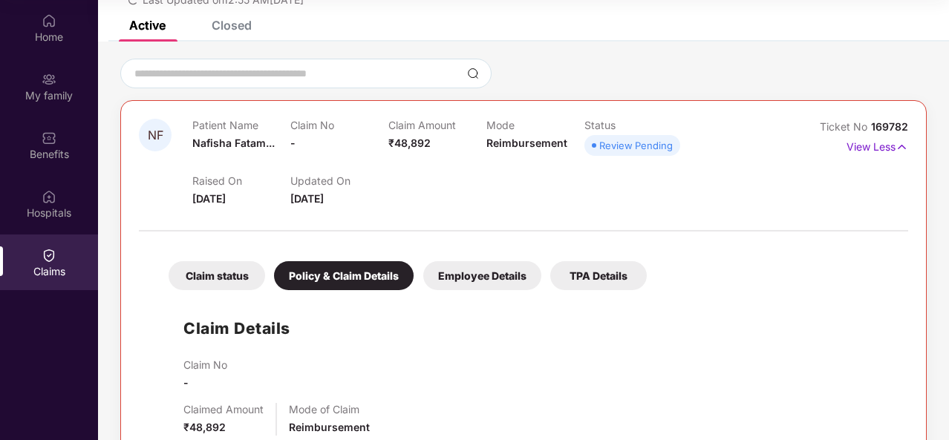
scroll to position [88, 0]
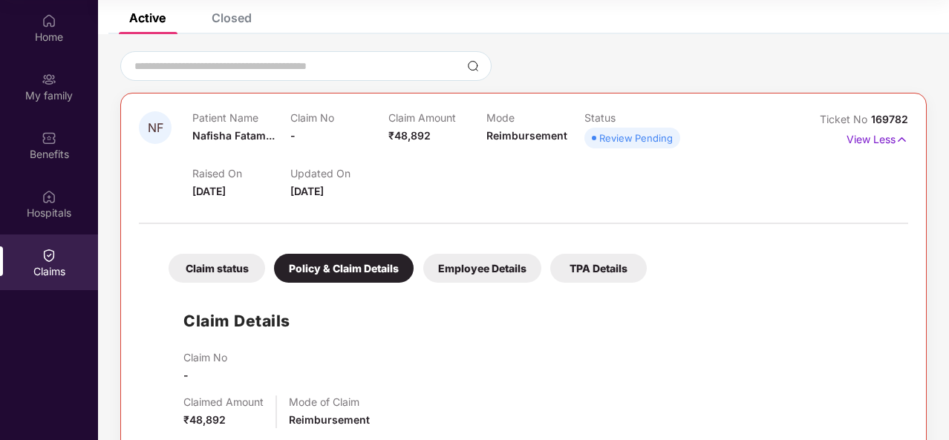
click at [616, 136] on div "Review Pending" at bounding box center [636, 138] width 74 height 15
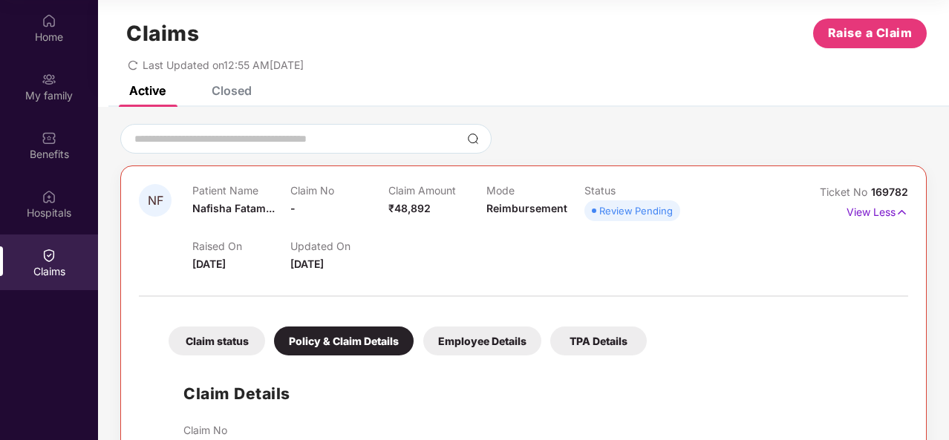
scroll to position [0, 0]
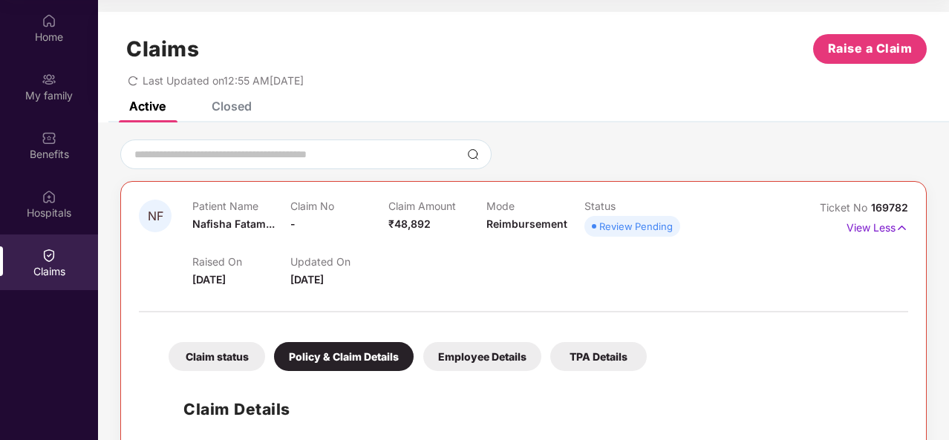
click at [876, 225] on p "View Less" at bounding box center [878, 226] width 62 height 20
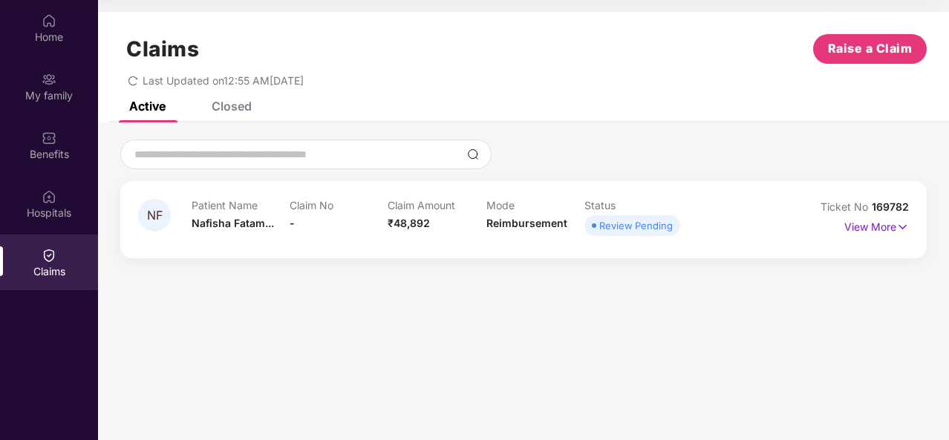
click at [875, 231] on p "View More" at bounding box center [877, 225] width 65 height 20
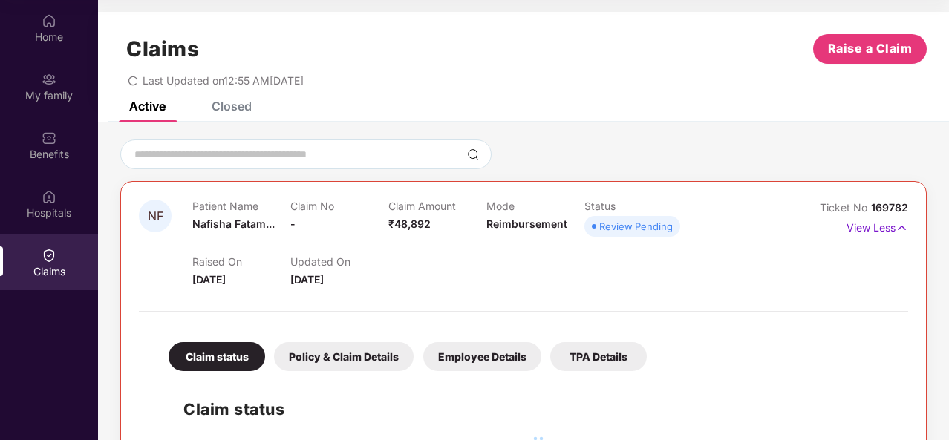
click at [875, 231] on p "View Less" at bounding box center [878, 226] width 62 height 20
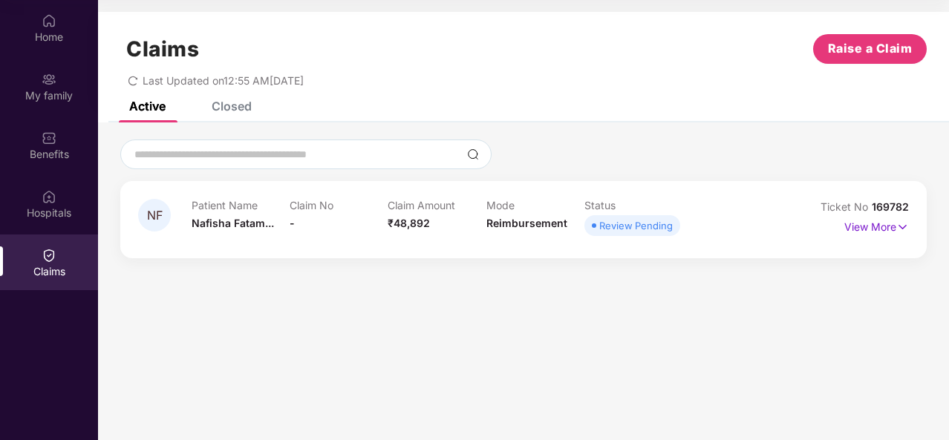
click at [873, 234] on p "View More" at bounding box center [877, 225] width 65 height 20
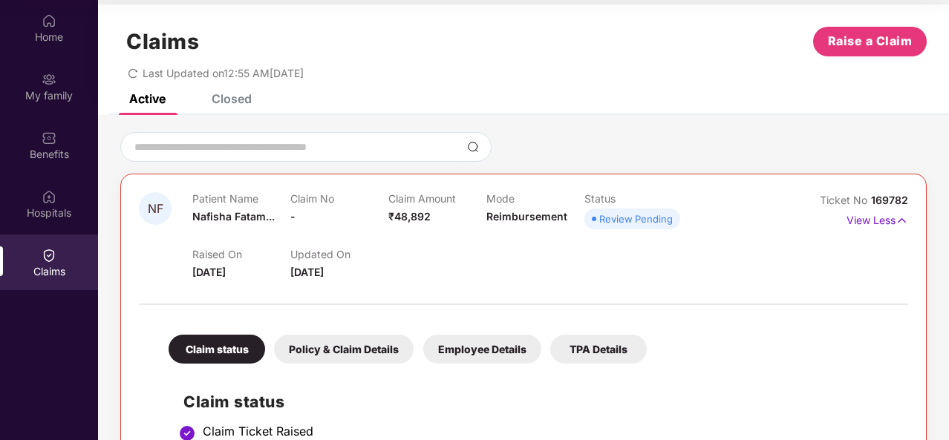
scroll to position [6, 0]
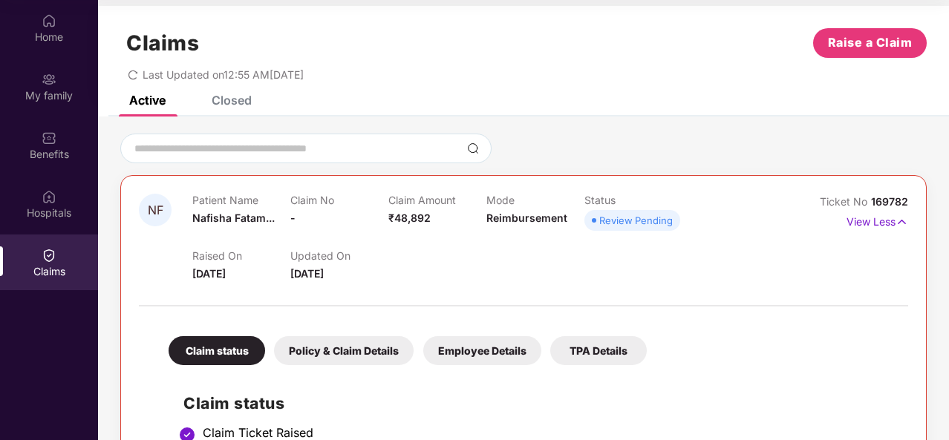
click at [315, 205] on p "Claim No" at bounding box center [339, 200] width 98 height 13
click at [646, 215] on div "Review Pending" at bounding box center [636, 220] width 74 height 15
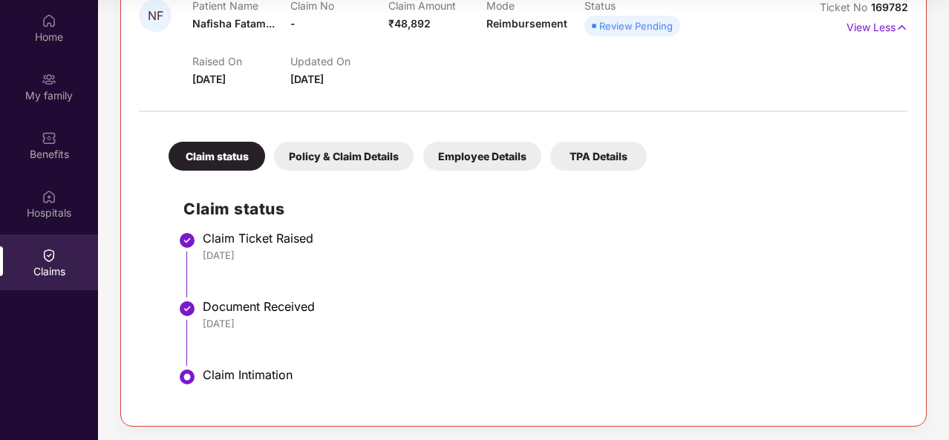
scroll to position [0, 0]
